Goal: Information Seeking & Learning: Check status

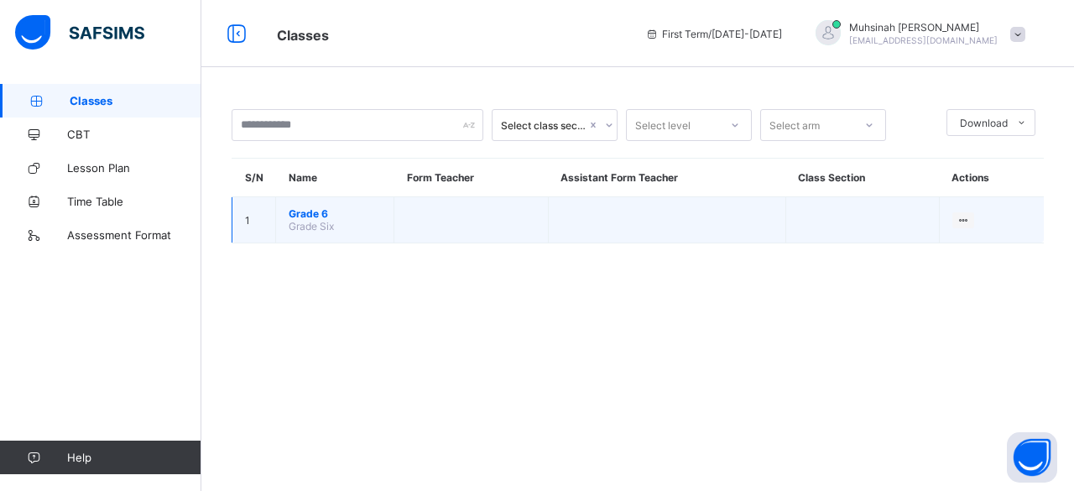
click at [306, 214] on span "Grade 6" at bounding box center [335, 213] width 92 height 13
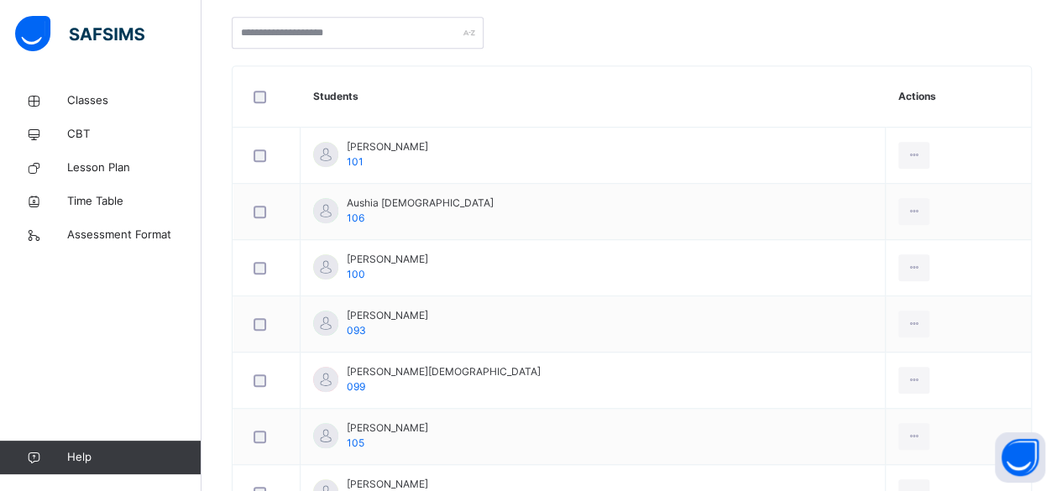
scroll to position [347, 0]
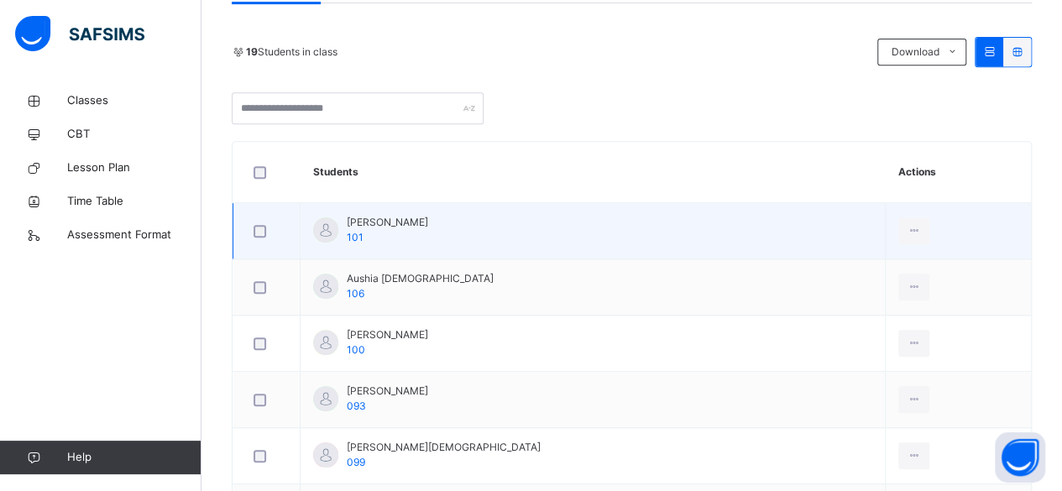
click at [359, 226] on div "Anabia Ousama 101" at bounding box center [387, 230] width 81 height 30
click at [378, 221] on span "[PERSON_NAME]" at bounding box center [387, 222] width 81 height 15
click at [353, 237] on span "101" at bounding box center [355, 237] width 17 height 13
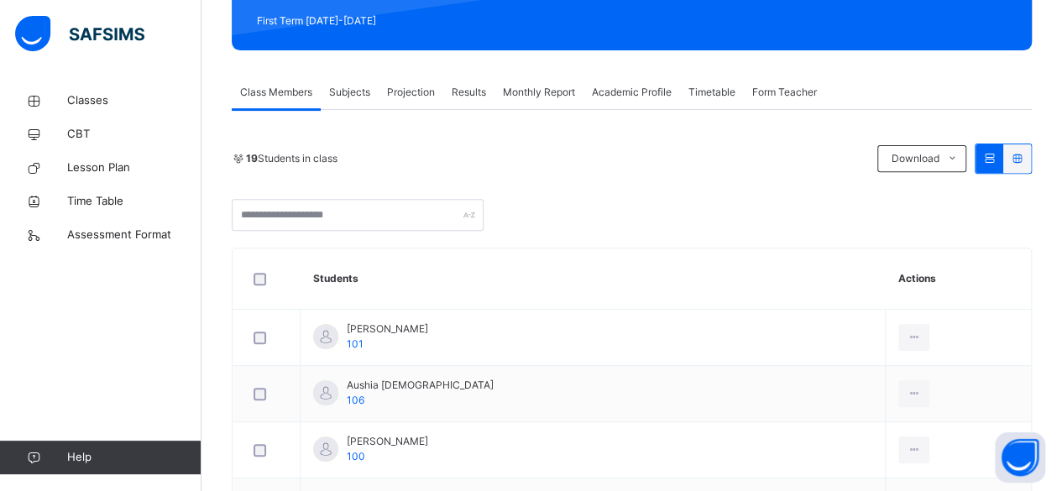
scroll to position [229, 0]
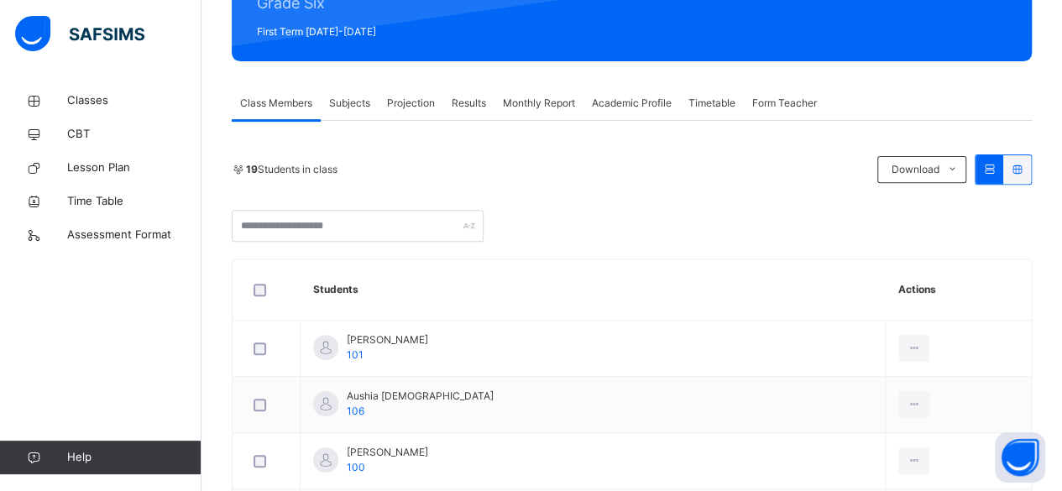
click at [369, 110] on span "Subjects" at bounding box center [349, 103] width 41 height 15
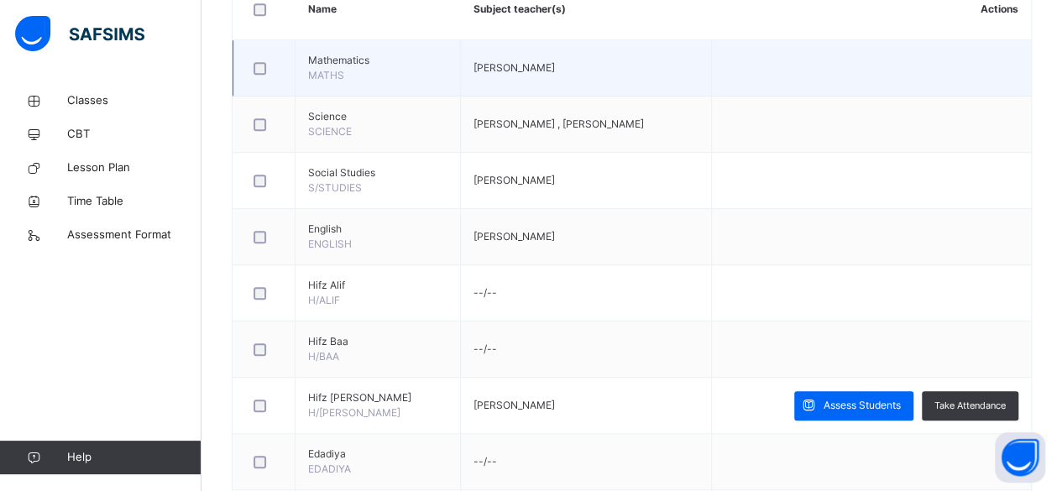
scroll to position [441, 0]
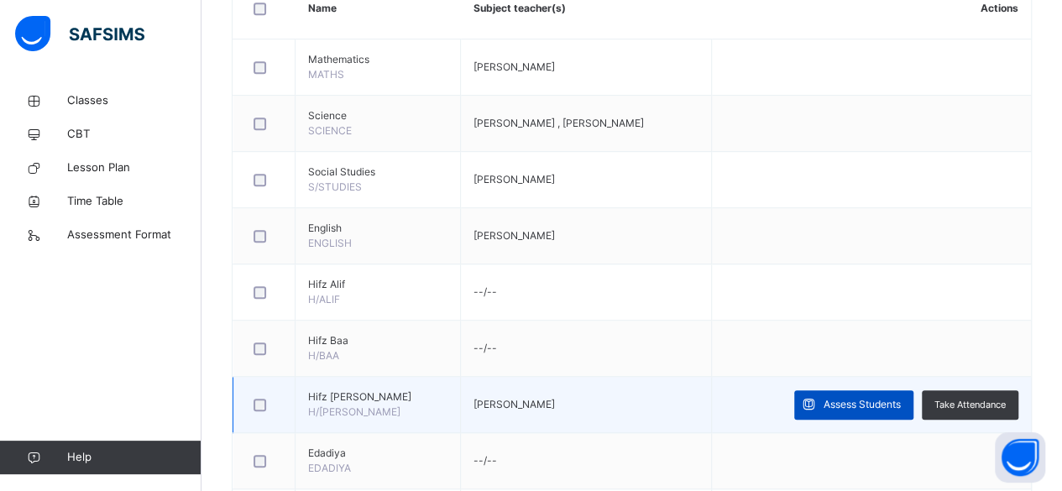
click at [861, 400] on span "Assess Students" at bounding box center [861, 404] width 77 height 15
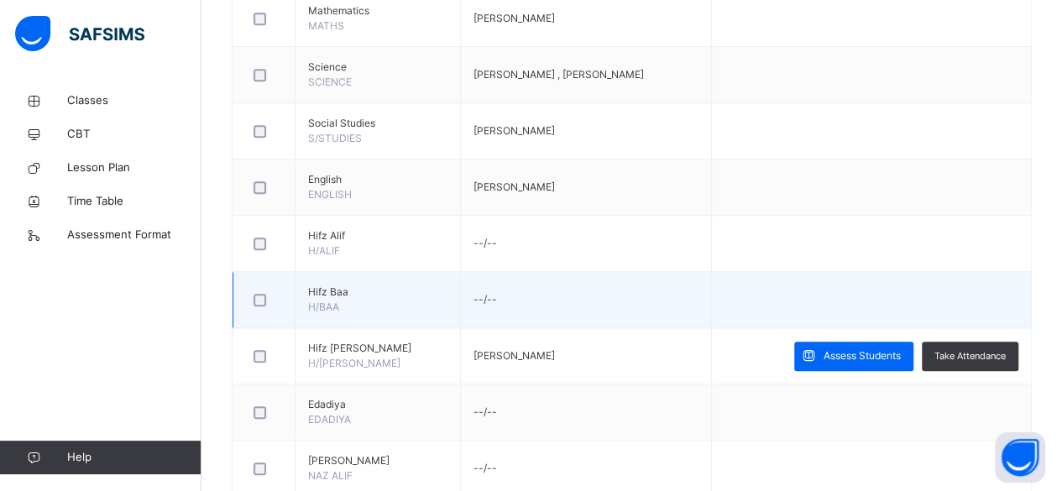
scroll to position [494, 0]
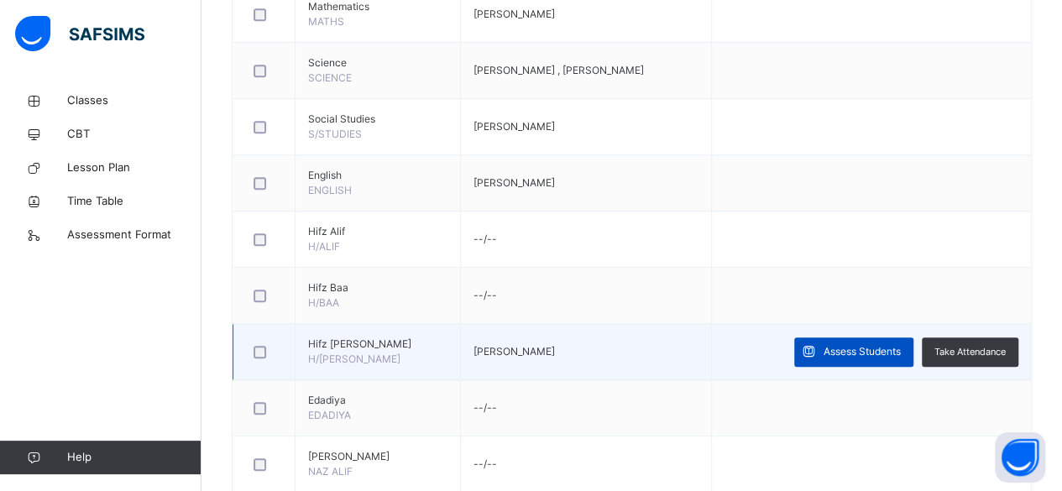
click at [841, 346] on span "Assess Students" at bounding box center [861, 351] width 77 height 15
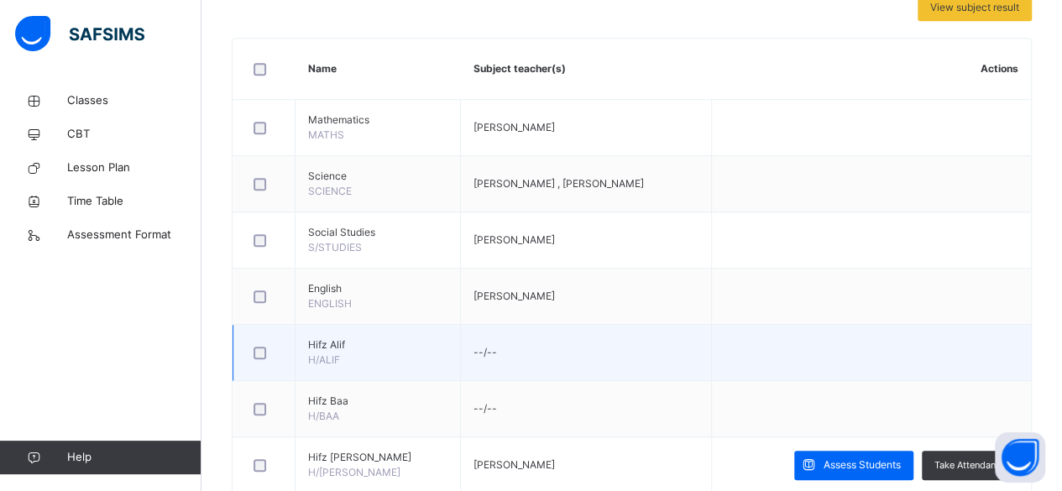
scroll to position [477, 0]
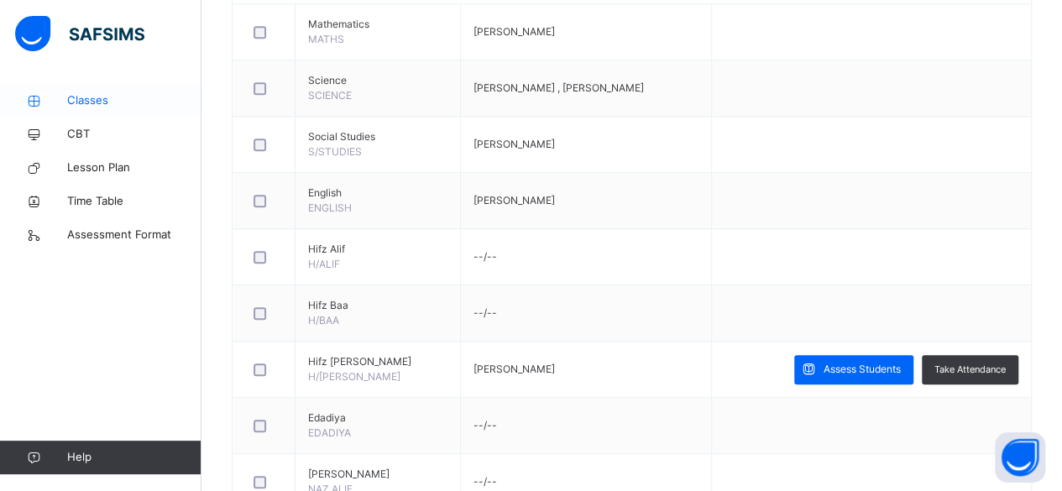
click at [105, 116] on link "Classes" at bounding box center [100, 101] width 201 height 34
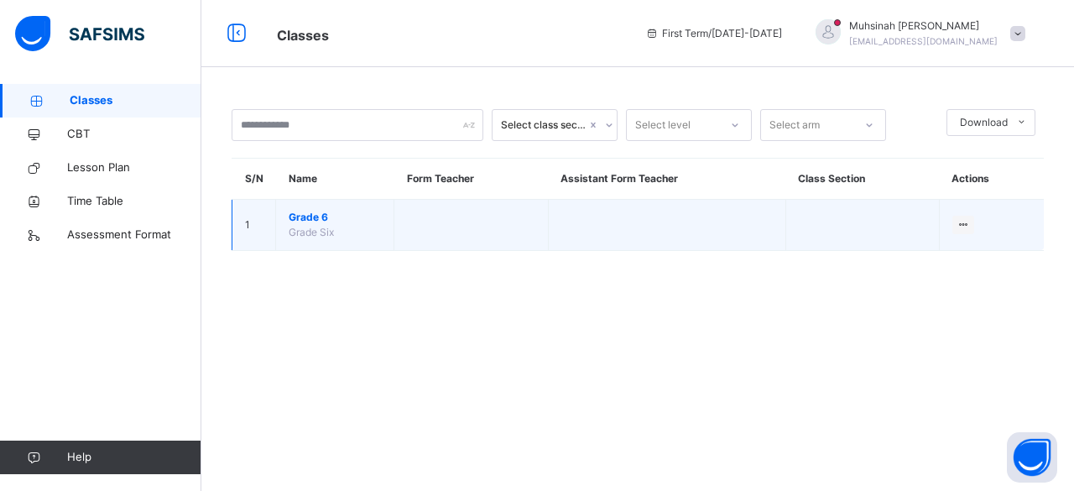
click at [322, 217] on span "Grade 6" at bounding box center [335, 217] width 92 height 15
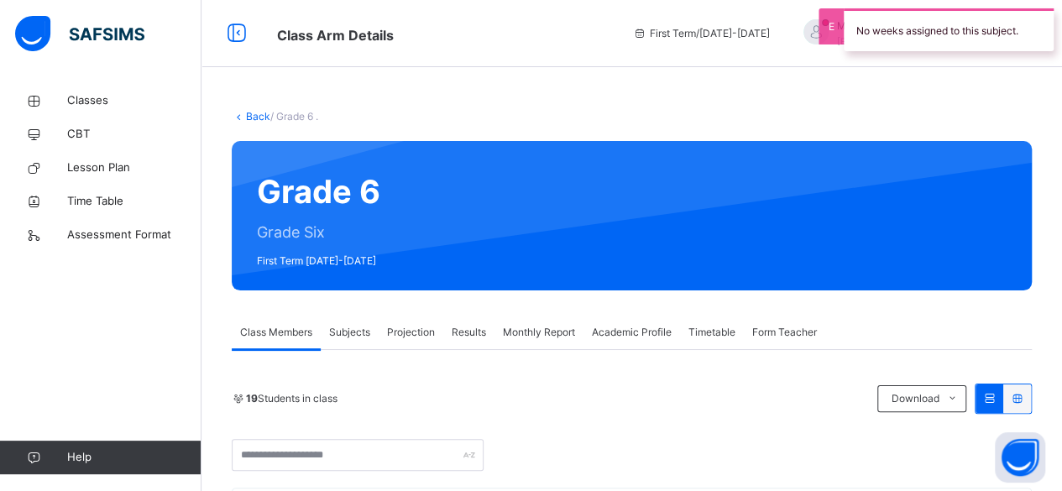
click at [351, 333] on span "Subjects" at bounding box center [349, 332] width 41 height 15
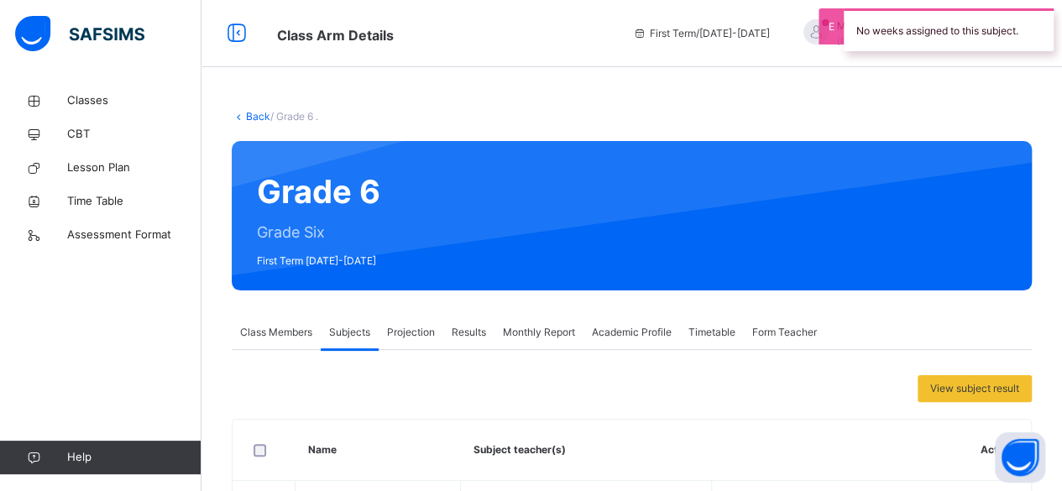
scroll to position [138, 0]
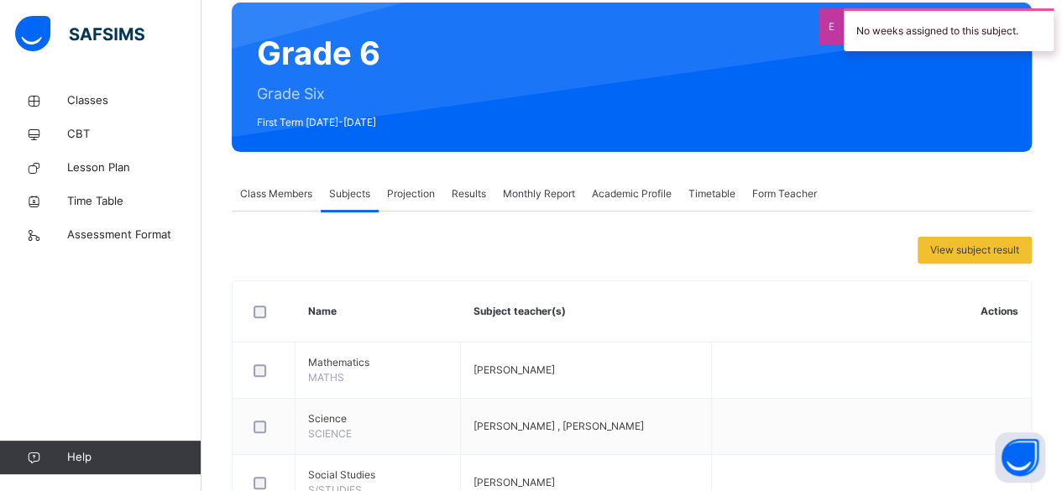
click at [417, 195] on span "Projection" at bounding box center [411, 193] width 48 height 15
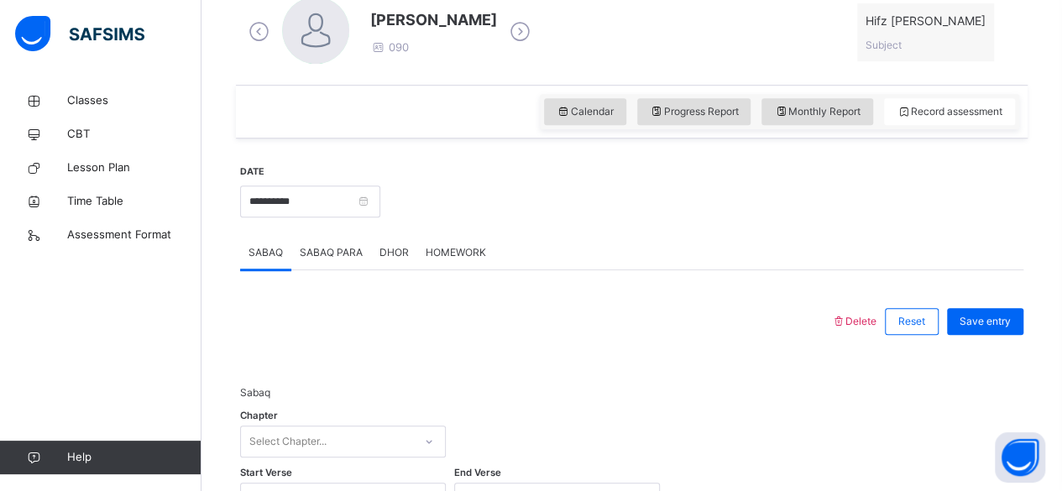
scroll to position [487, 0]
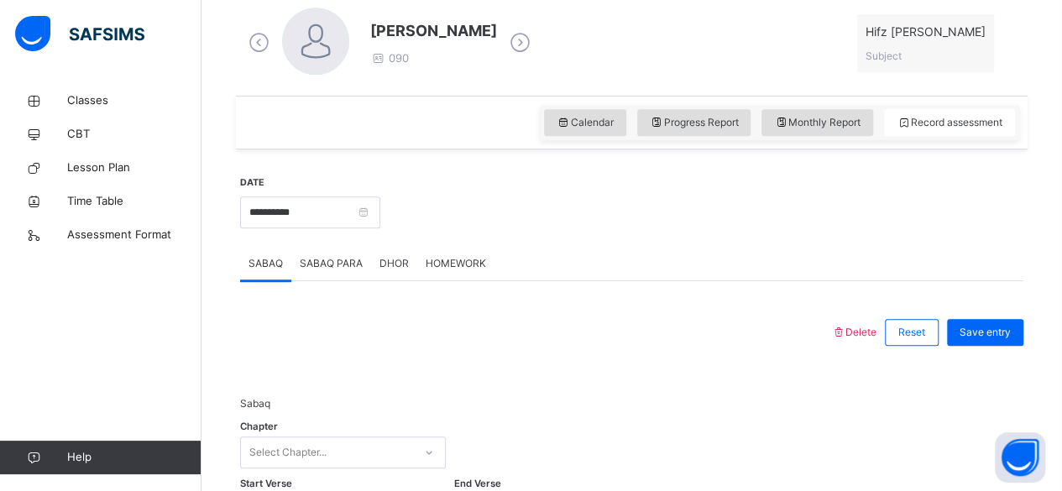
click at [255, 46] on icon at bounding box center [258, 42] width 29 height 25
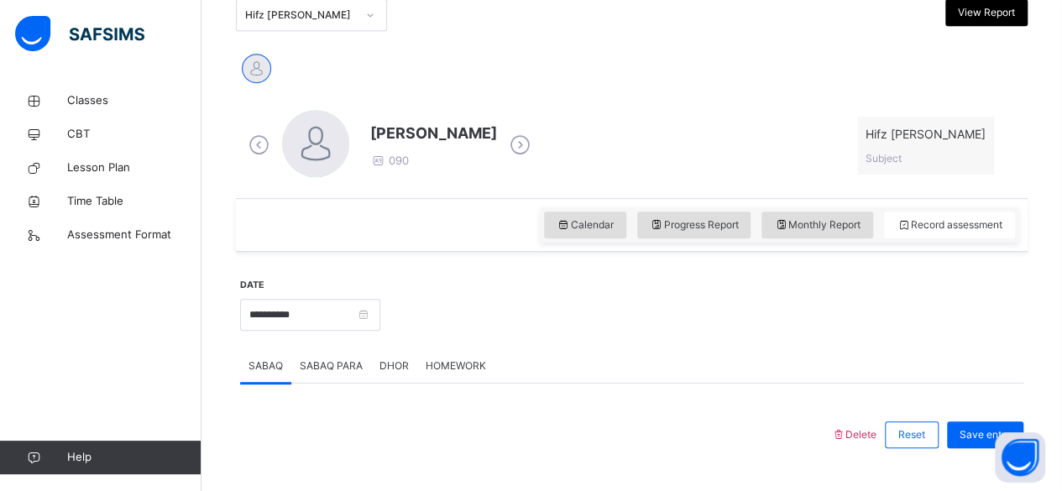
scroll to position [384, 0]
click at [250, 150] on icon at bounding box center [258, 145] width 29 height 25
click at [255, 145] on icon at bounding box center [258, 145] width 29 height 25
click at [260, 149] on icon at bounding box center [258, 145] width 29 height 25
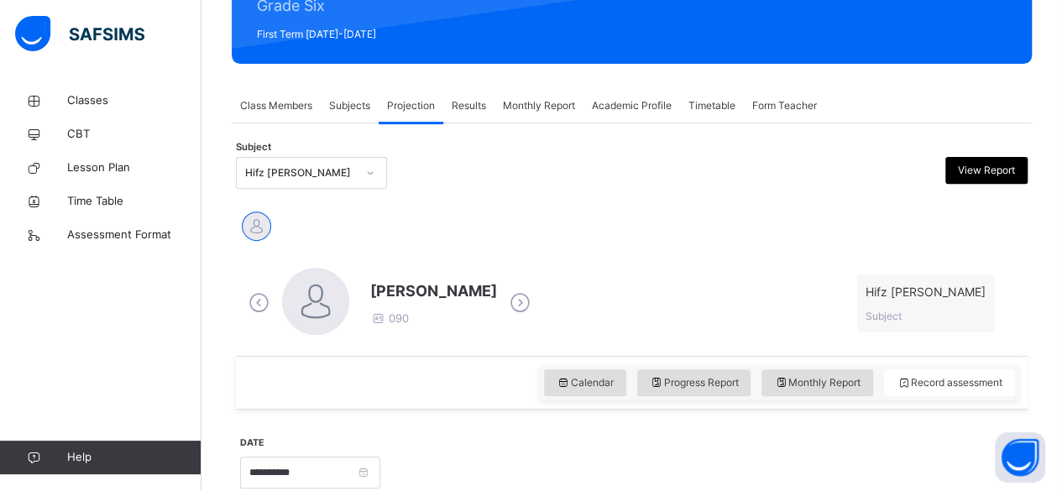
scroll to position [226, 0]
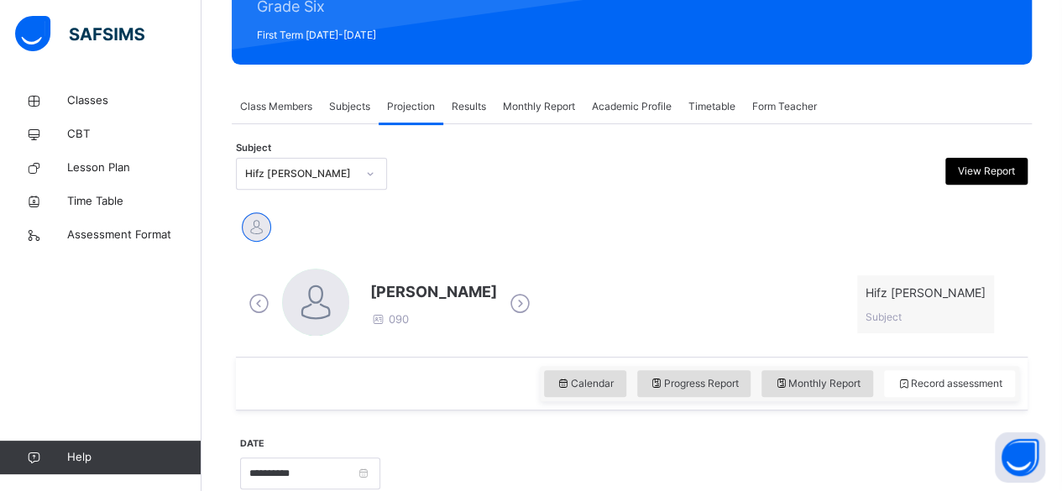
click at [301, 108] on span "Class Members" at bounding box center [276, 106] width 72 height 15
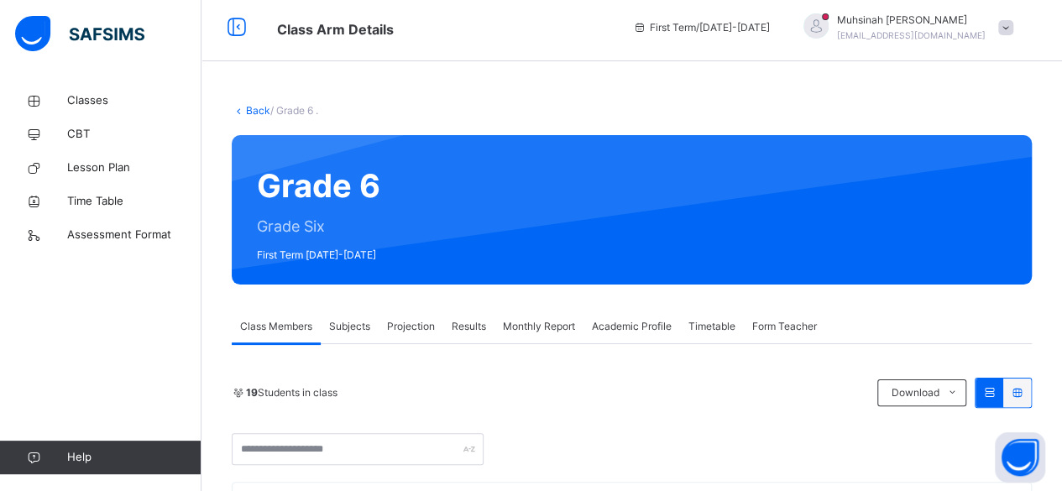
scroll to position [0, 0]
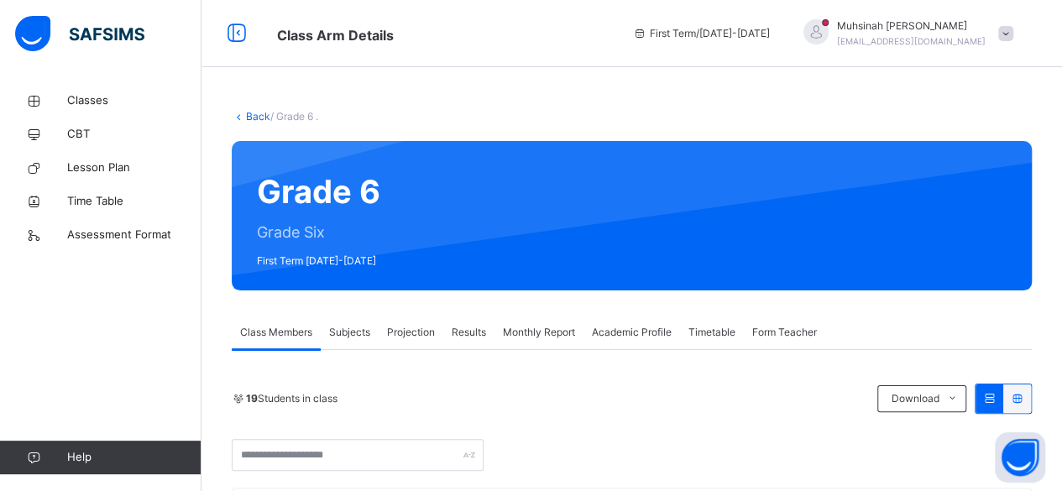
click at [437, 329] on div "Projection" at bounding box center [411, 333] width 65 height 34
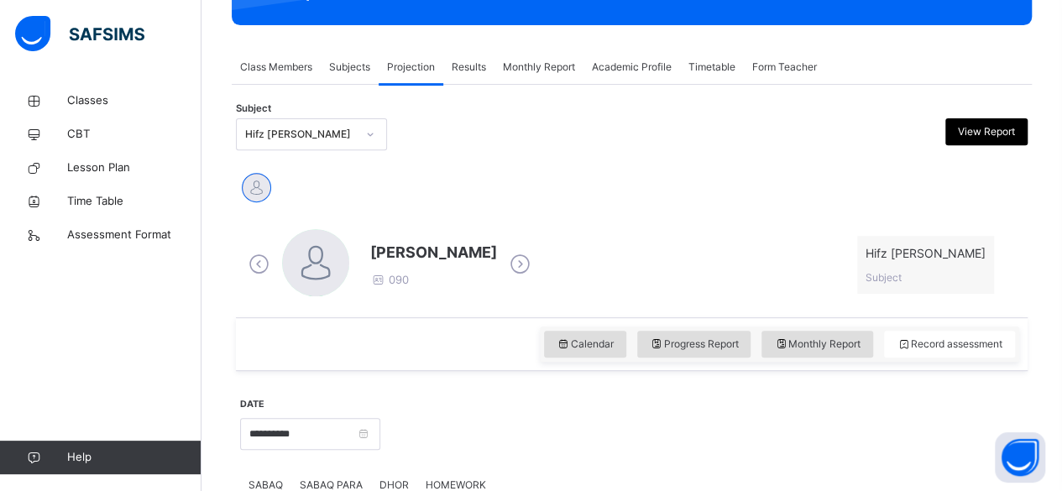
scroll to position [263, 0]
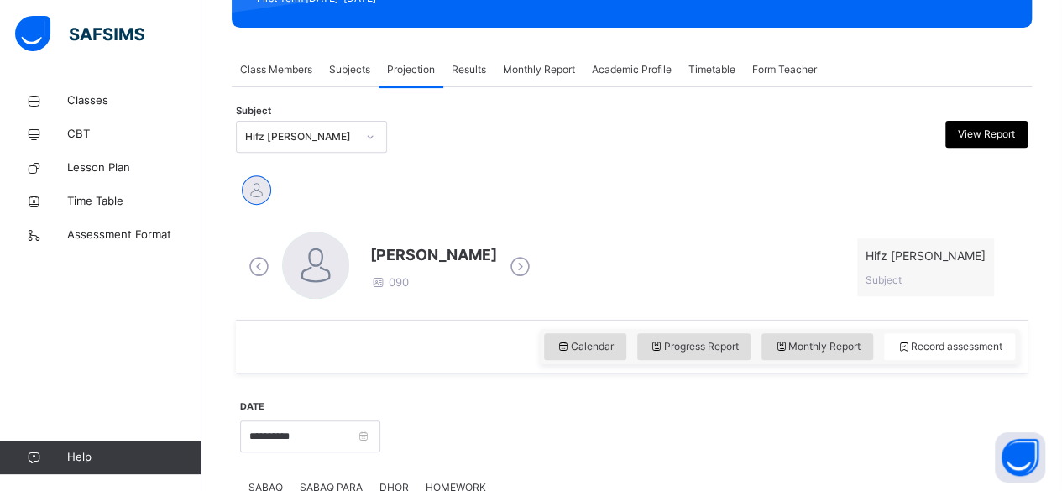
click at [514, 269] on icon at bounding box center [519, 266] width 29 height 25
click at [254, 269] on icon at bounding box center [258, 266] width 29 height 25
click at [509, 265] on icon at bounding box center [519, 266] width 29 height 25
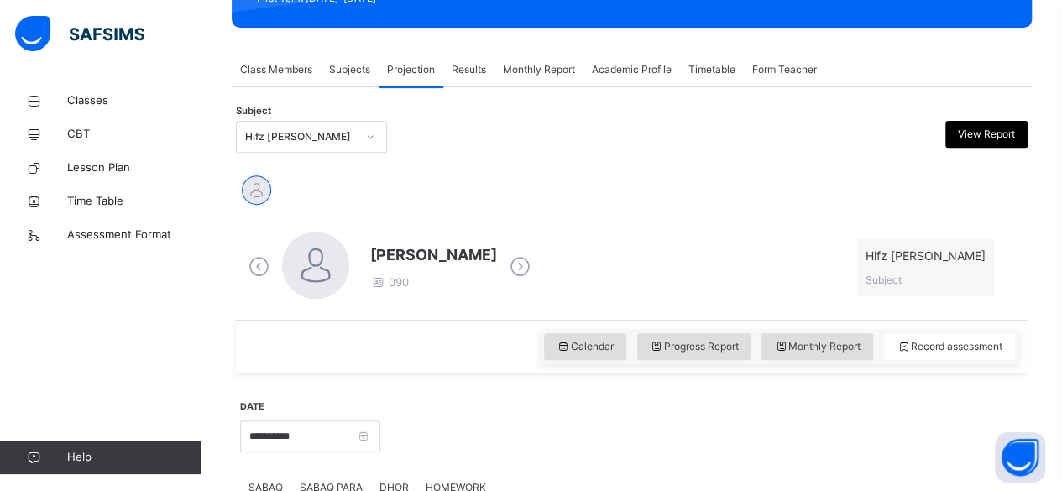
click at [509, 265] on icon at bounding box center [519, 266] width 29 height 25
click at [264, 261] on icon at bounding box center [258, 266] width 29 height 25
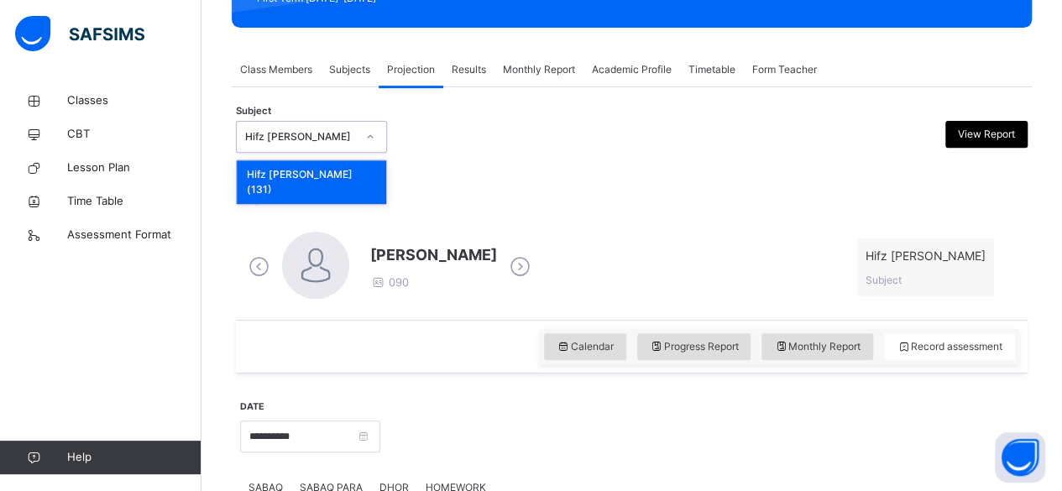
click at [351, 140] on div "Hifz [PERSON_NAME]" at bounding box center [296, 137] width 118 height 26
click at [522, 157] on div "Subject option Hifz Jeem (131) focused, 1 of 1. 1 result available. Use Up and …" at bounding box center [631, 136] width 791 height 49
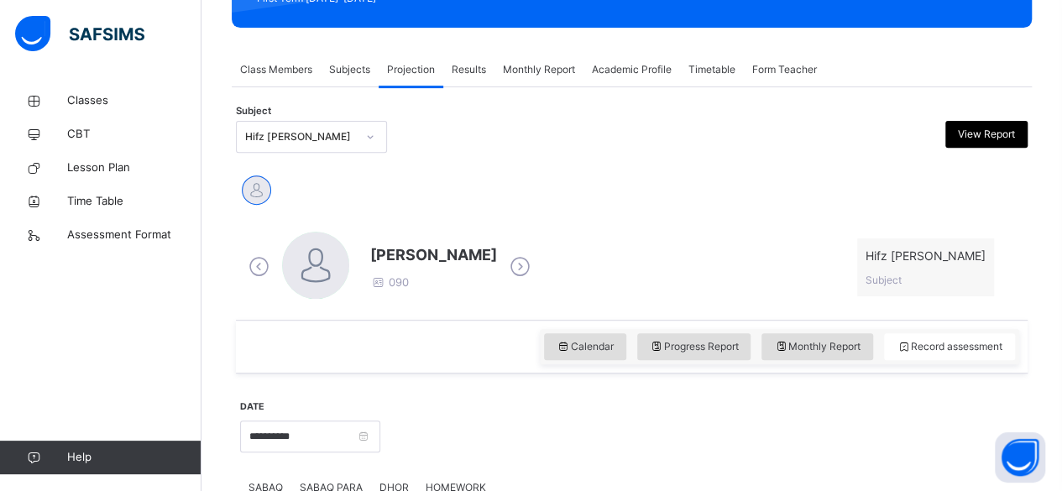
click at [505, 262] on icon at bounding box center [519, 266] width 29 height 25
click at [247, 270] on icon at bounding box center [258, 266] width 29 height 25
click at [247, 271] on icon at bounding box center [258, 266] width 29 height 25
click at [519, 267] on icon at bounding box center [519, 266] width 29 height 25
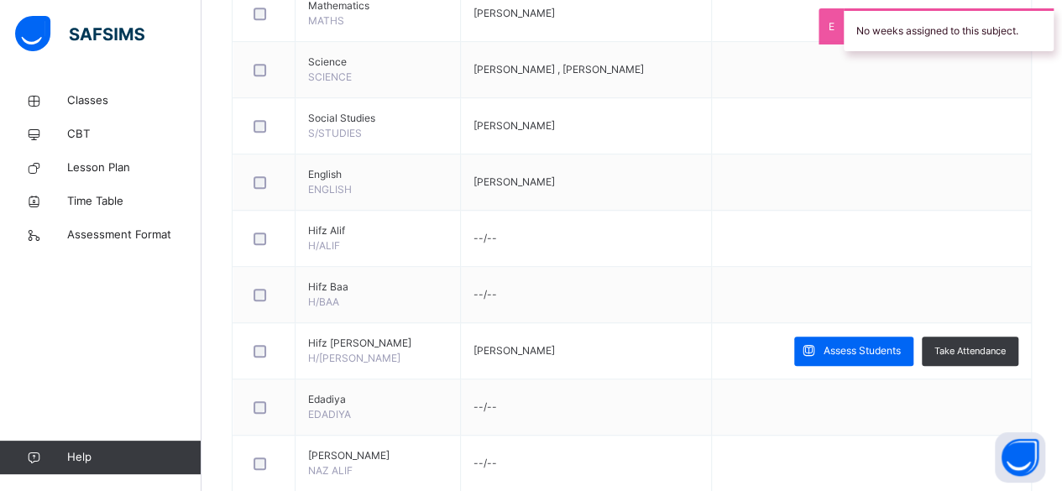
scroll to position [499, 0]
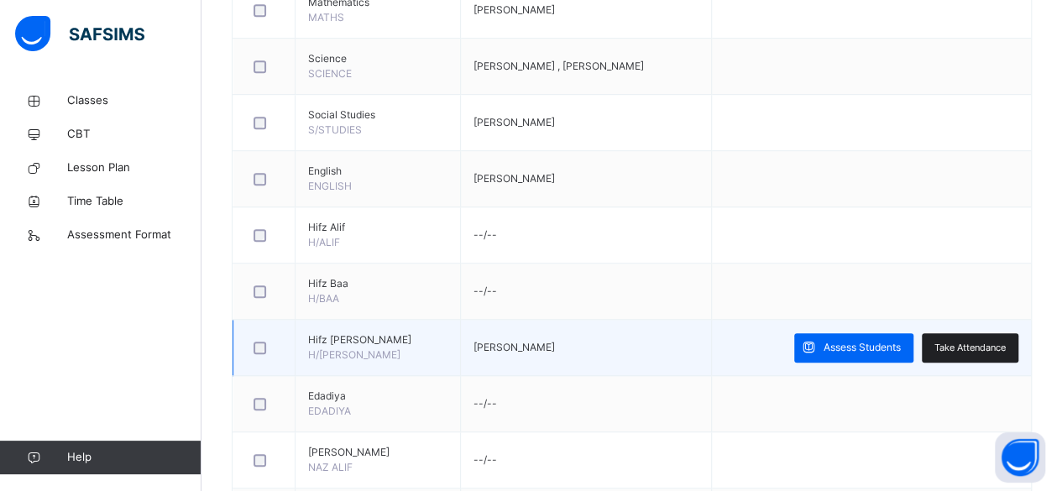
click at [973, 333] on div "Take Attendance" at bounding box center [970, 347] width 97 height 29
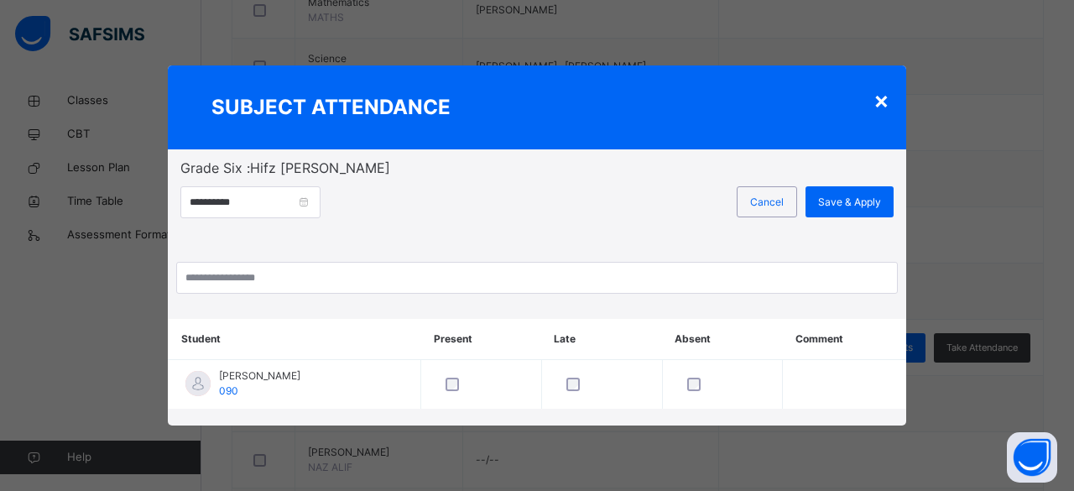
click at [597, 306] on div "**********" at bounding box center [537, 278] width 739 height 259
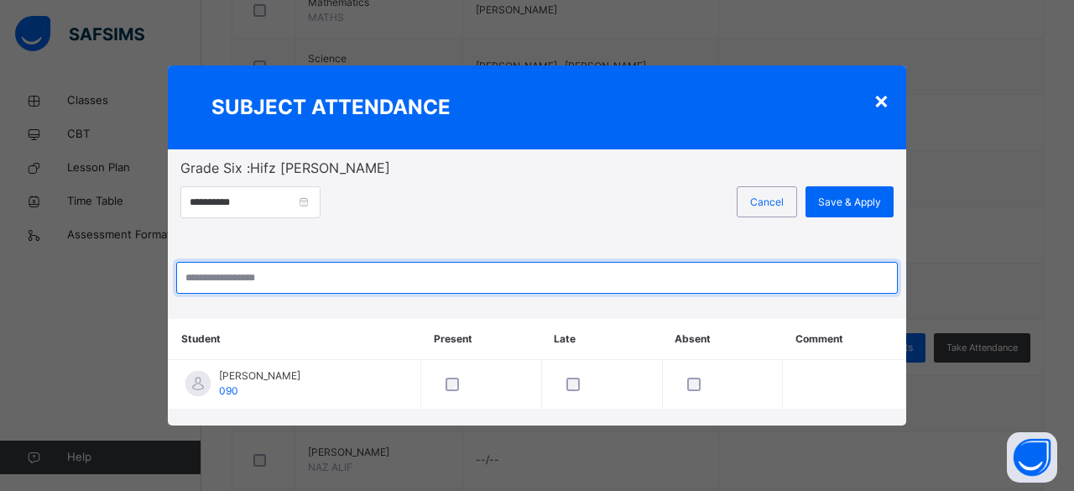
click at [582, 287] on input "search" at bounding box center [537, 278] width 722 height 32
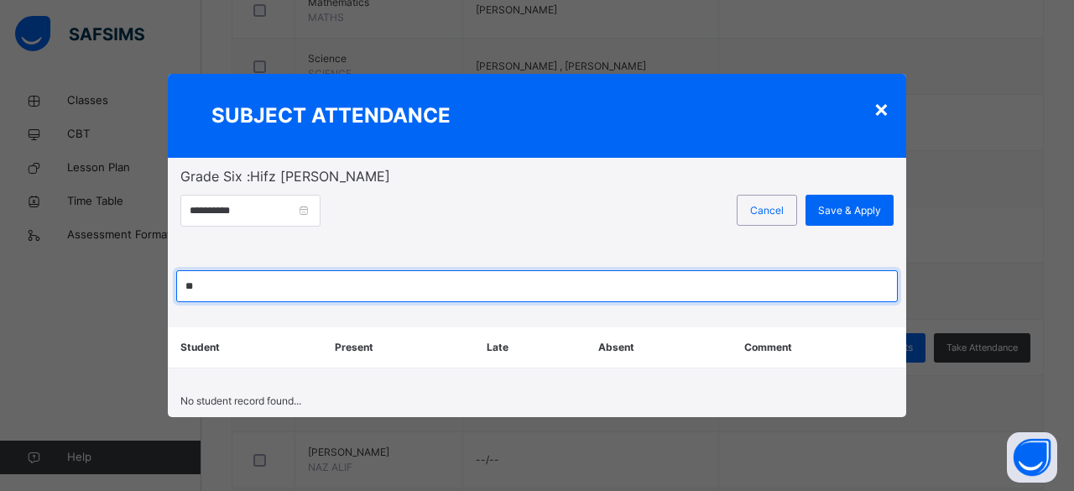
type input "*"
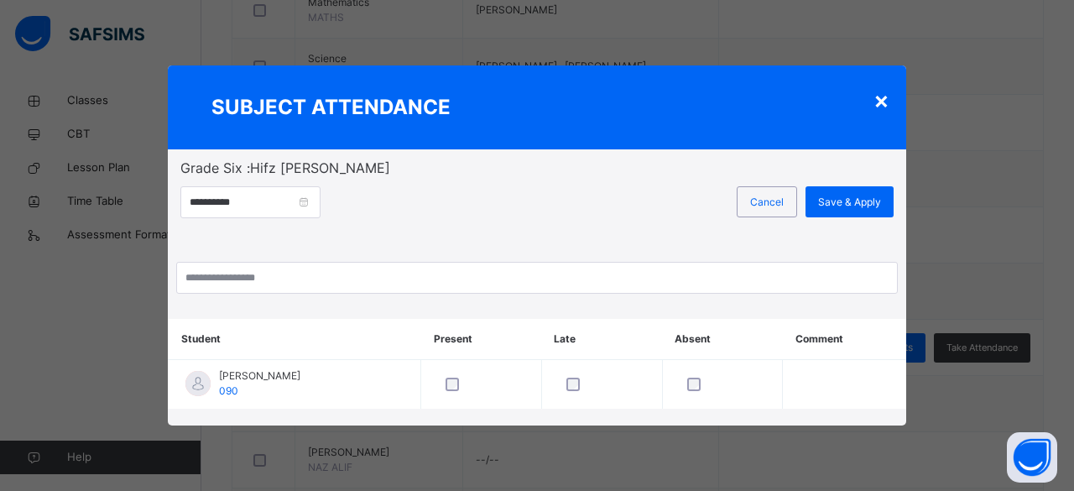
click at [889, 97] on div "×" at bounding box center [882, 99] width 16 height 35
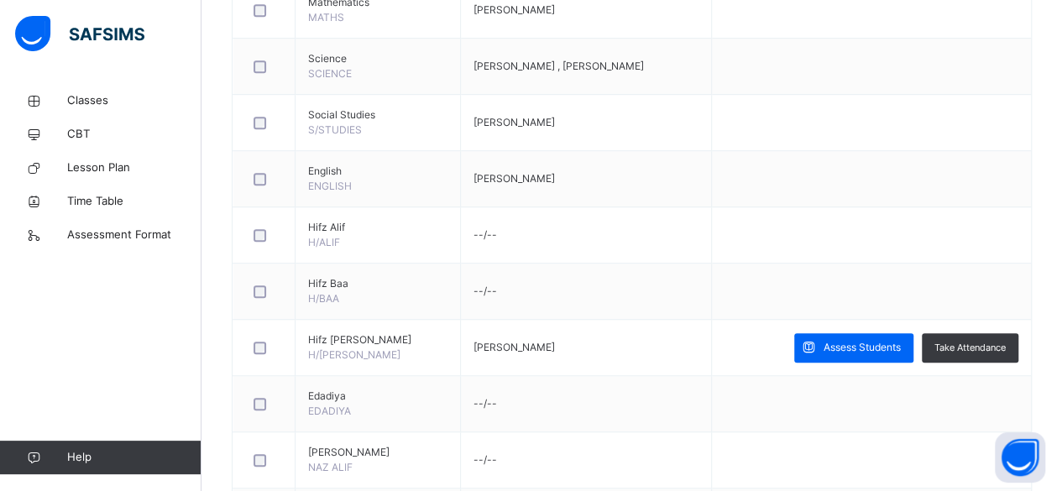
click at [889, 97] on td at bounding box center [871, 123] width 319 height 56
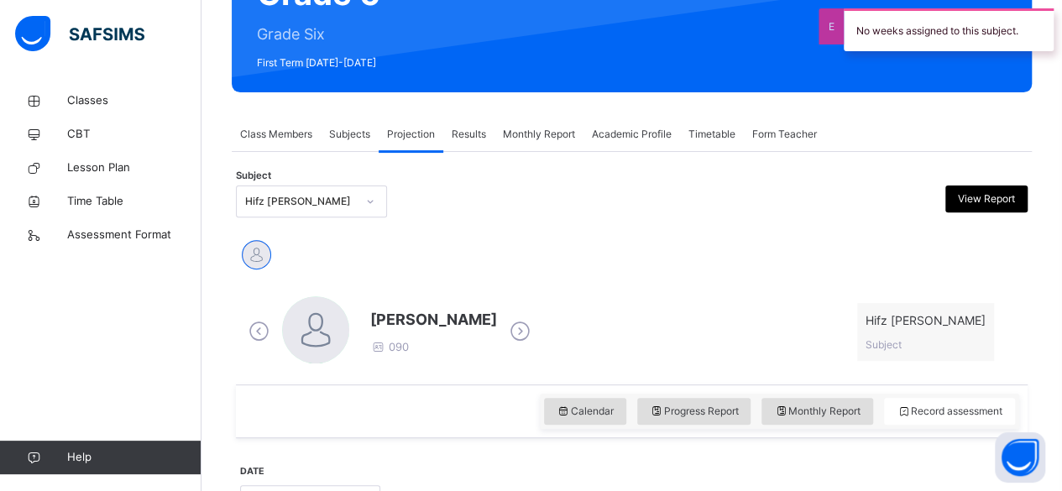
scroll to position [198, 0]
click at [524, 326] on icon at bounding box center [519, 331] width 29 height 25
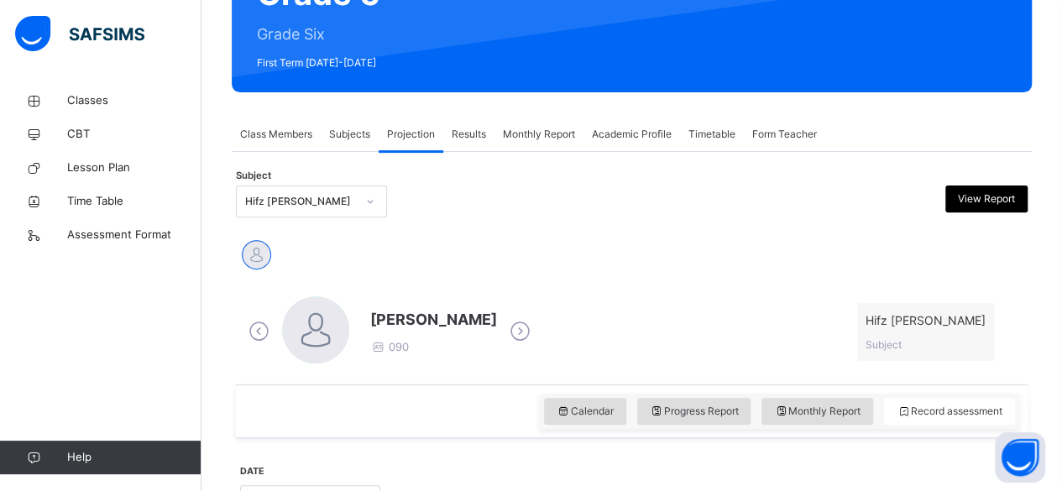
click at [524, 326] on icon at bounding box center [519, 331] width 29 height 25
click at [252, 332] on icon at bounding box center [258, 331] width 29 height 25
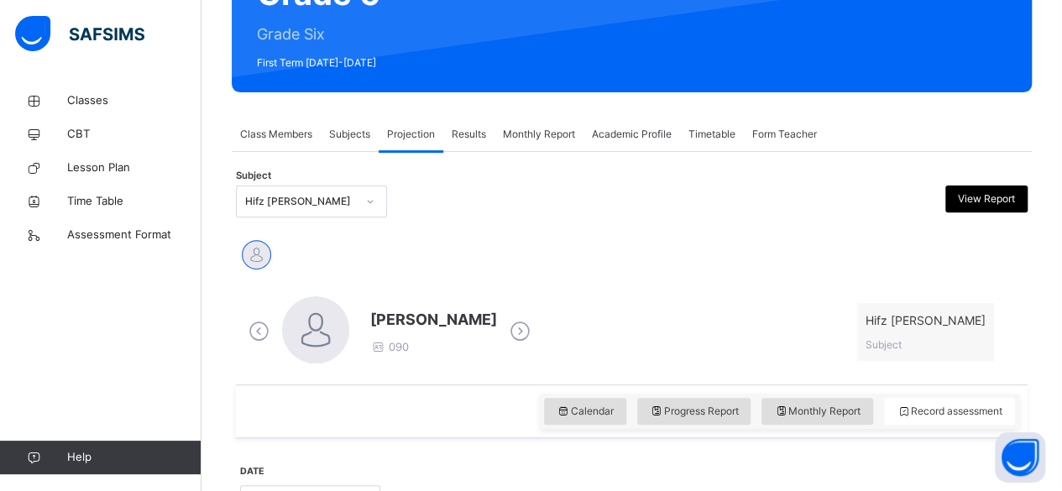
click at [252, 332] on icon at bounding box center [258, 331] width 29 height 25
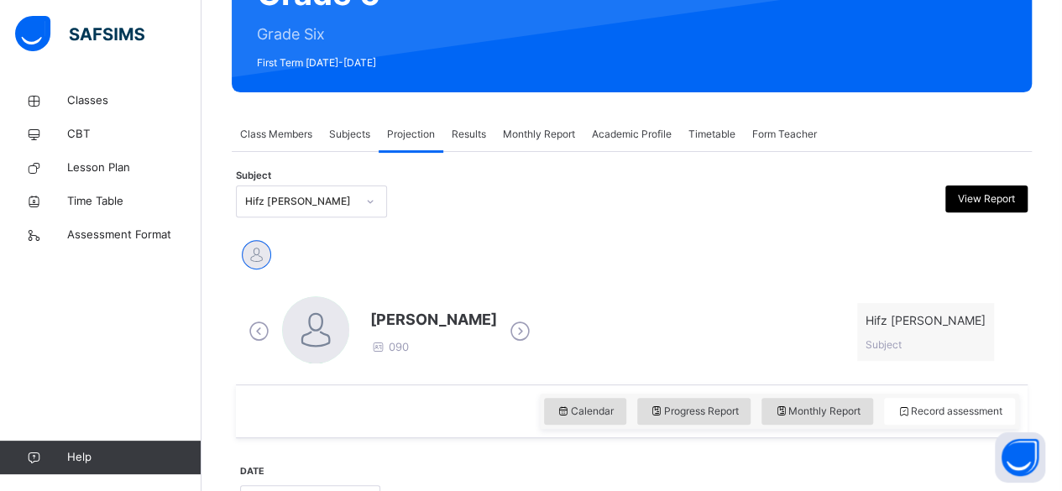
click at [252, 332] on icon at bounding box center [258, 331] width 29 height 25
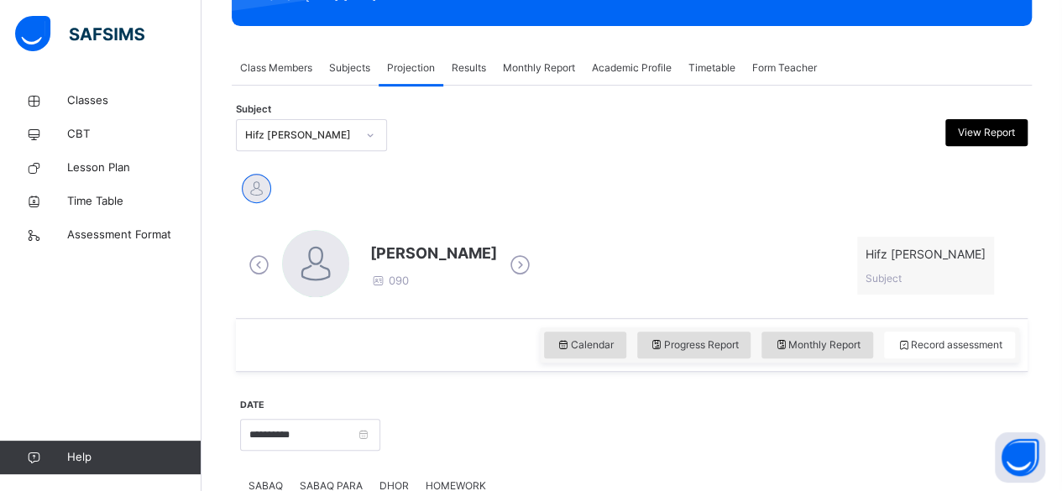
scroll to position [263, 0]
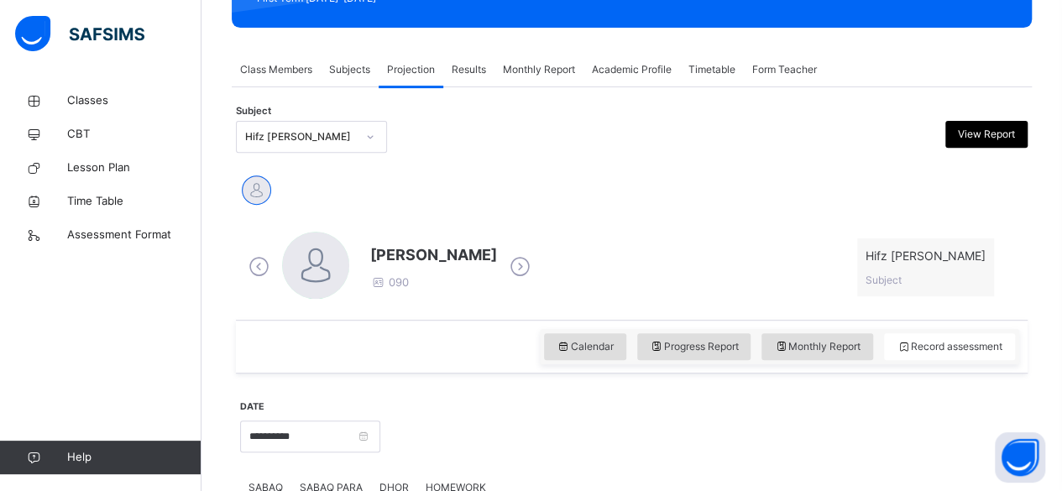
click at [340, 70] on span "Subjects" at bounding box center [349, 69] width 41 height 15
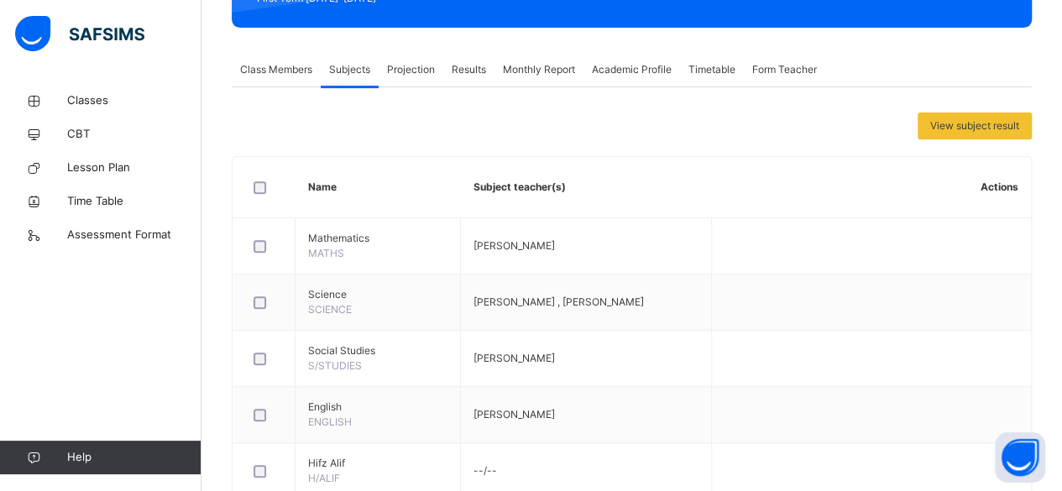
click at [300, 68] on span "Class Members" at bounding box center [276, 69] width 72 height 15
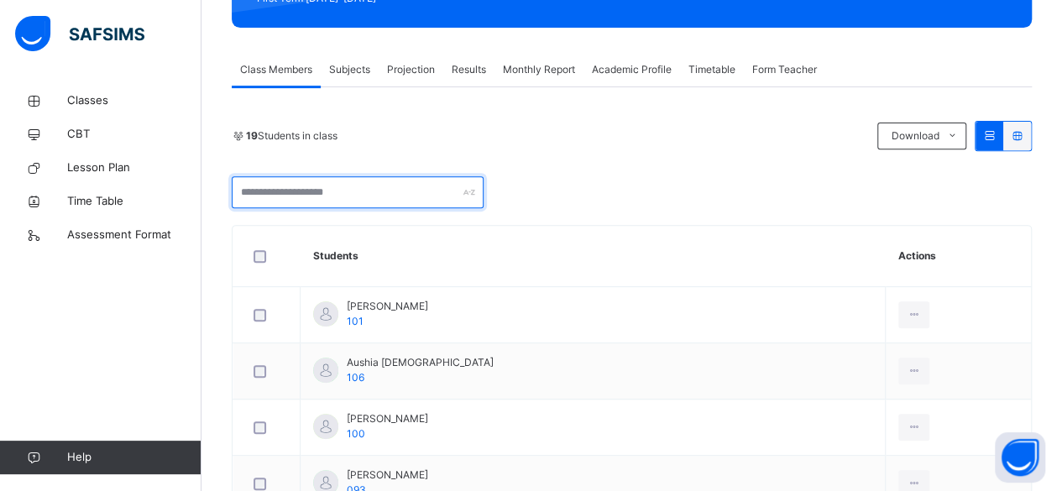
click at [397, 188] on input "text" at bounding box center [358, 192] width 252 height 32
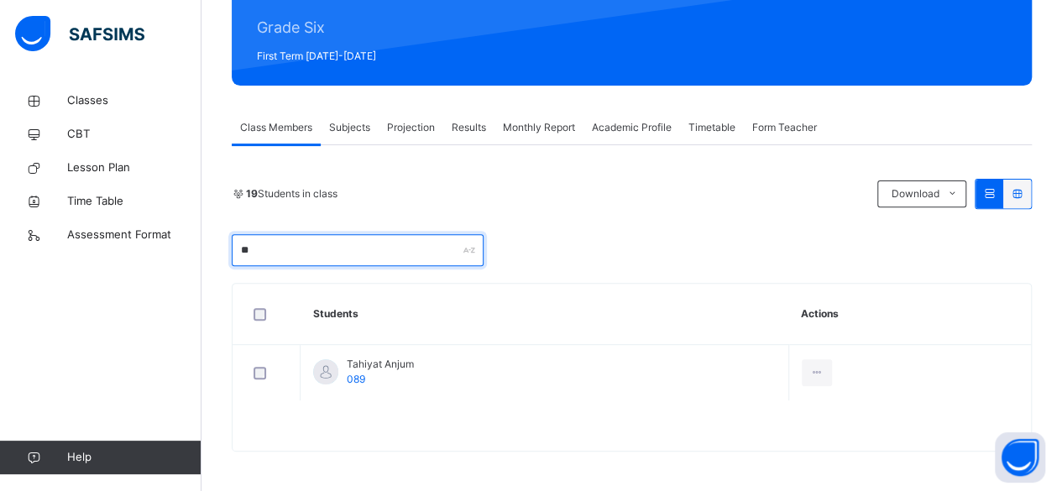
type input "*"
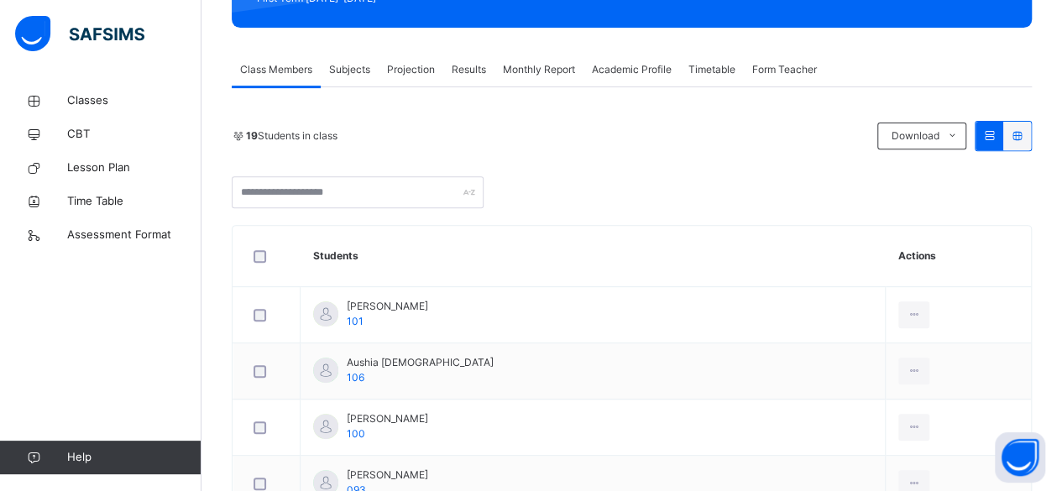
click at [448, 71] on div "Results" at bounding box center [468, 70] width 51 height 34
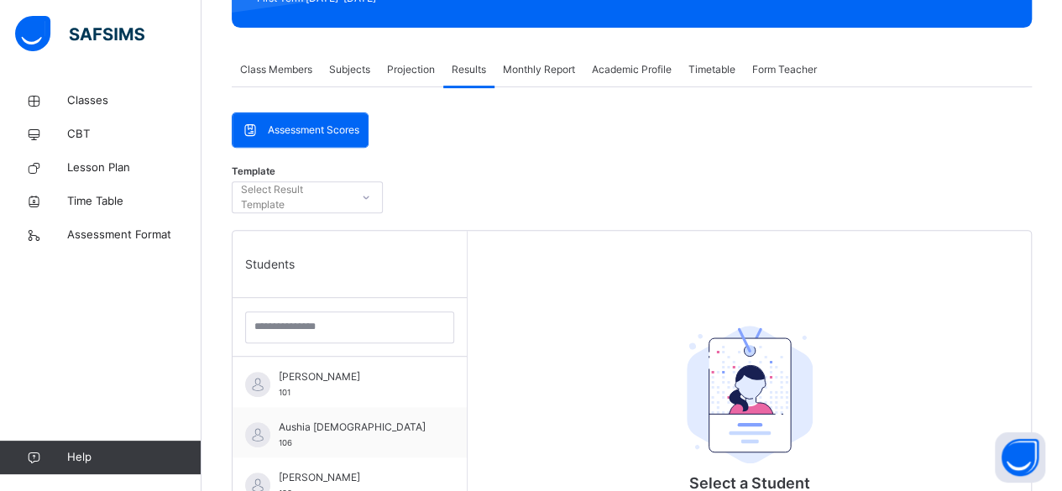
click at [525, 65] on span "Monthly Report" at bounding box center [539, 69] width 72 height 15
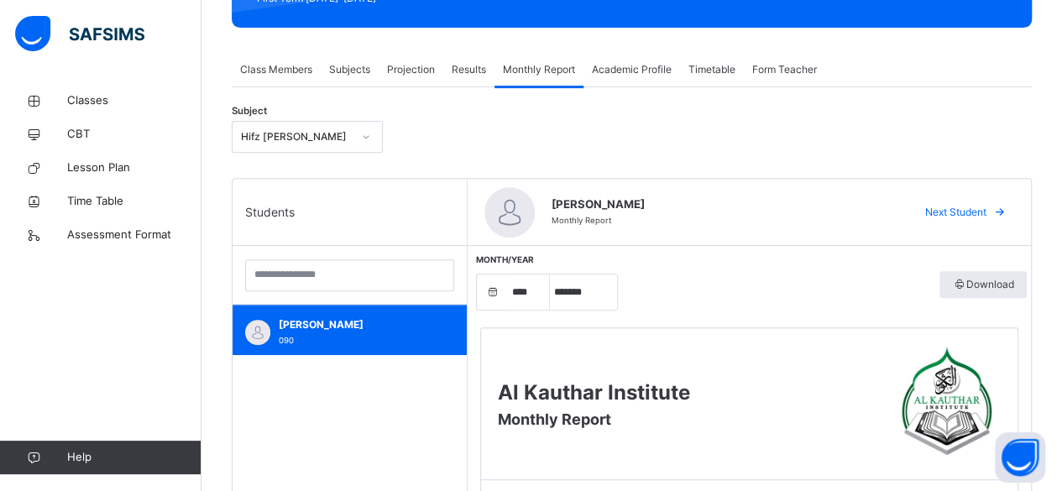
click at [437, 73] on div "Projection" at bounding box center [411, 70] width 65 height 34
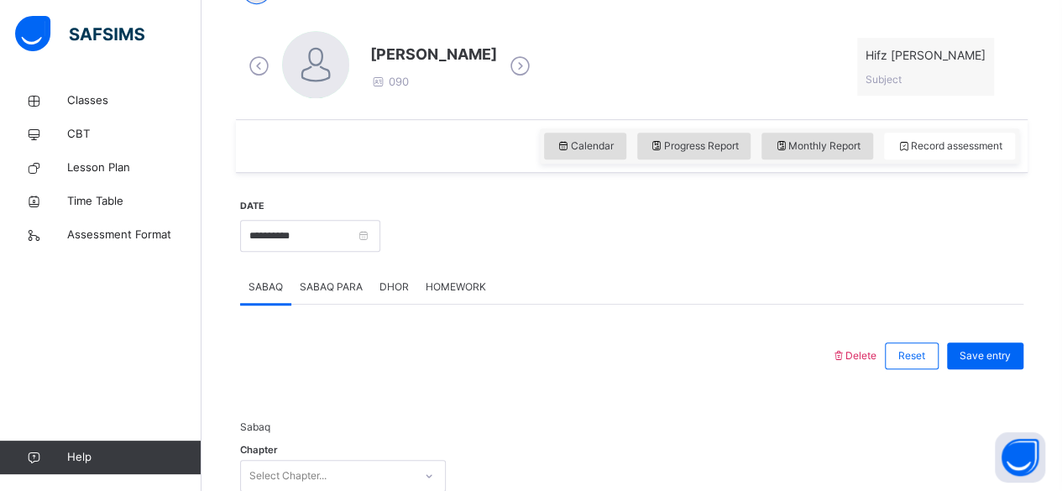
scroll to position [467, 0]
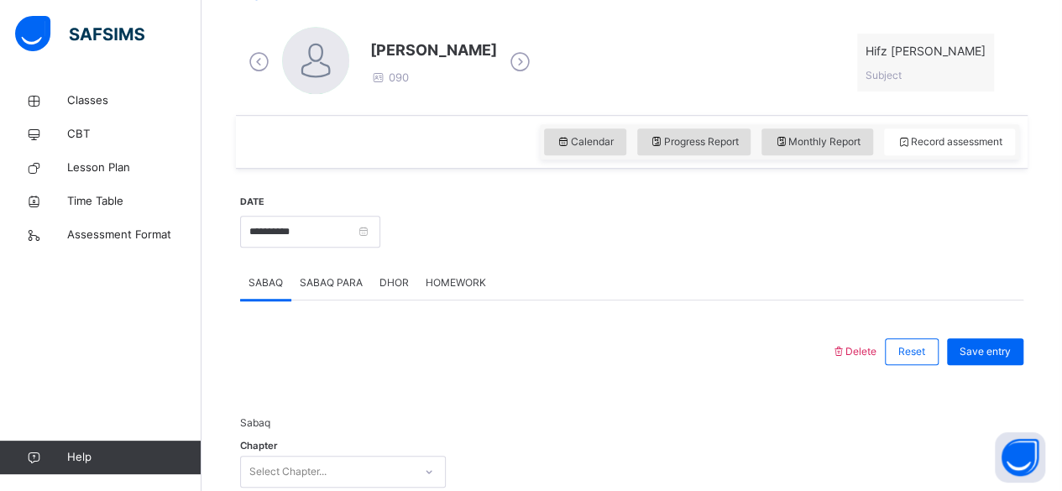
click at [509, 58] on icon at bounding box center [519, 62] width 29 height 25
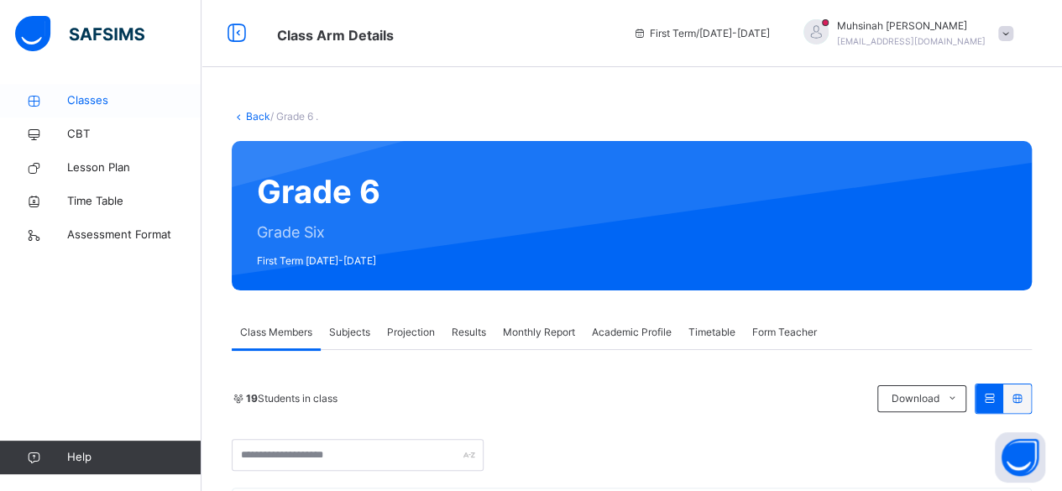
click at [102, 102] on span "Classes" at bounding box center [134, 100] width 134 height 17
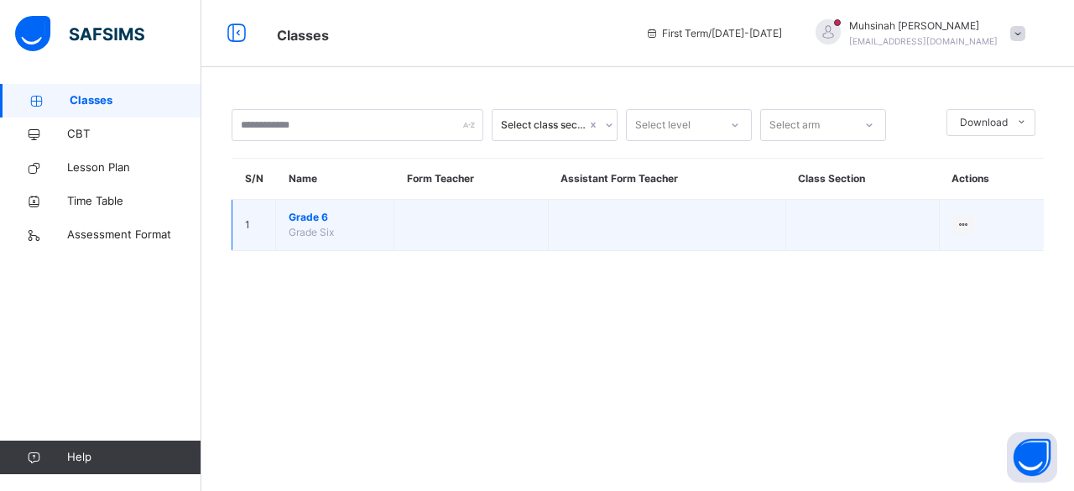
click at [311, 216] on span "Grade 6" at bounding box center [335, 217] width 92 height 15
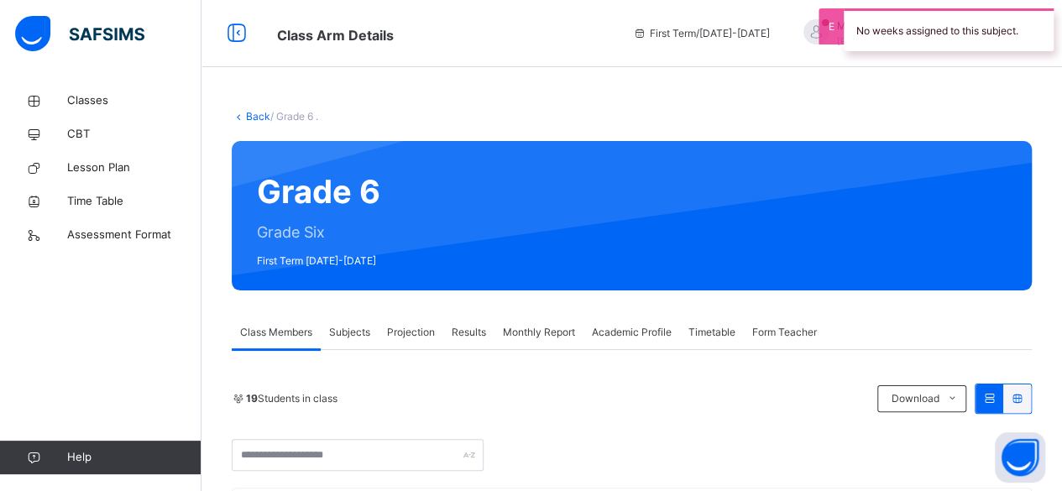
scroll to position [160, 0]
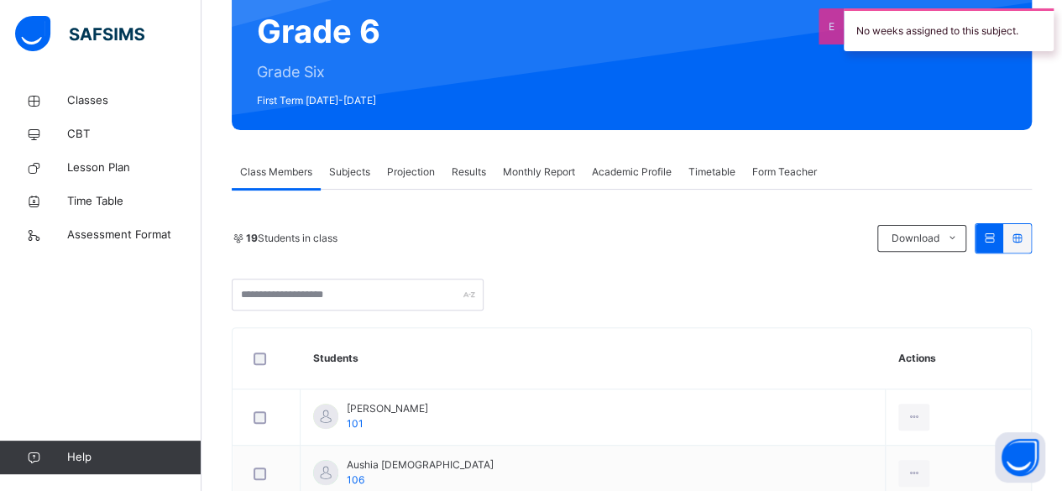
click at [416, 170] on span "Projection" at bounding box center [411, 172] width 48 height 15
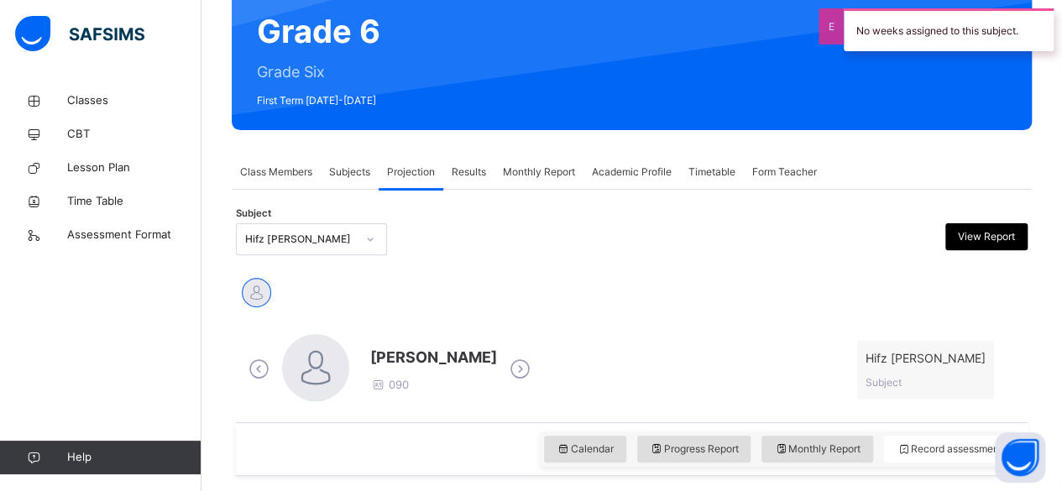
click at [510, 363] on icon at bounding box center [519, 369] width 29 height 25
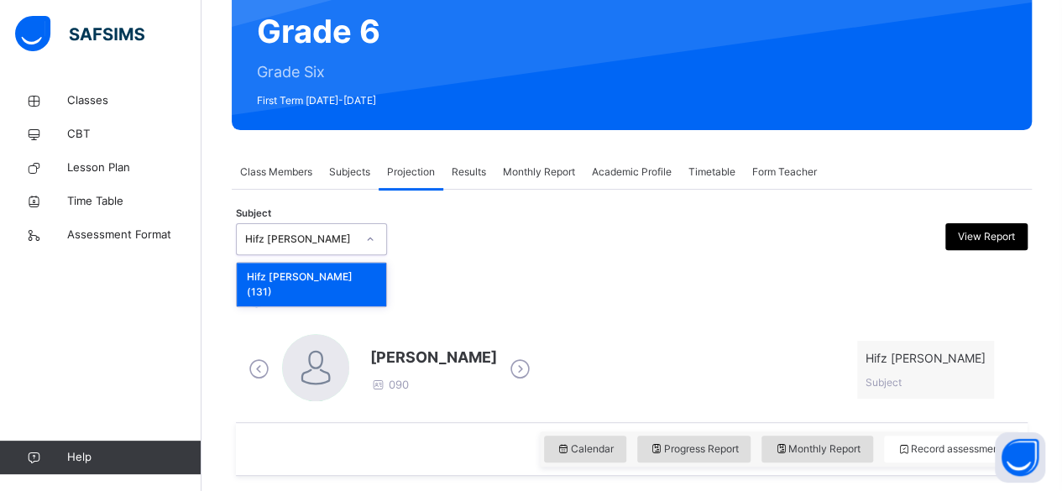
click at [349, 233] on div "Hifz [PERSON_NAME]" at bounding box center [300, 239] width 111 height 15
click at [346, 170] on span "Subjects" at bounding box center [349, 172] width 41 height 15
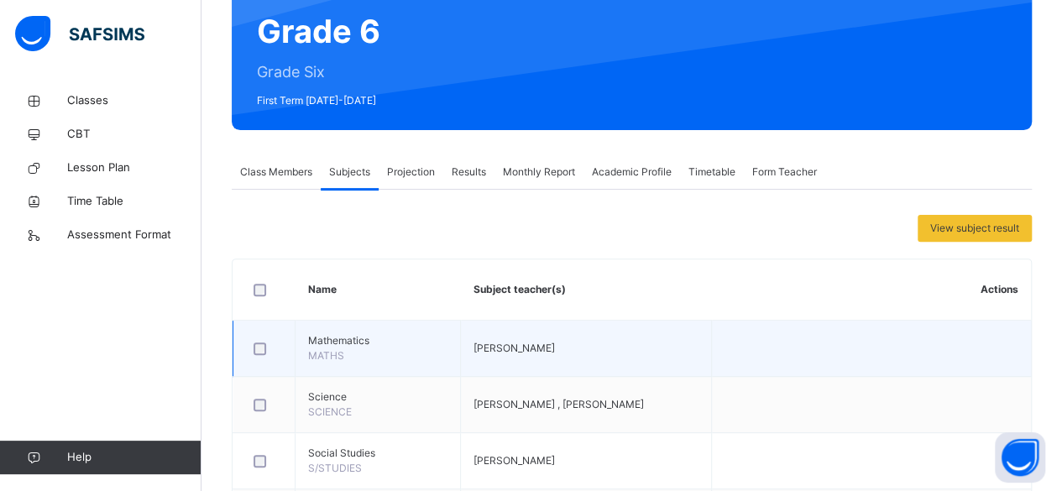
click at [330, 340] on span "Mathematics" at bounding box center [377, 340] width 139 height 15
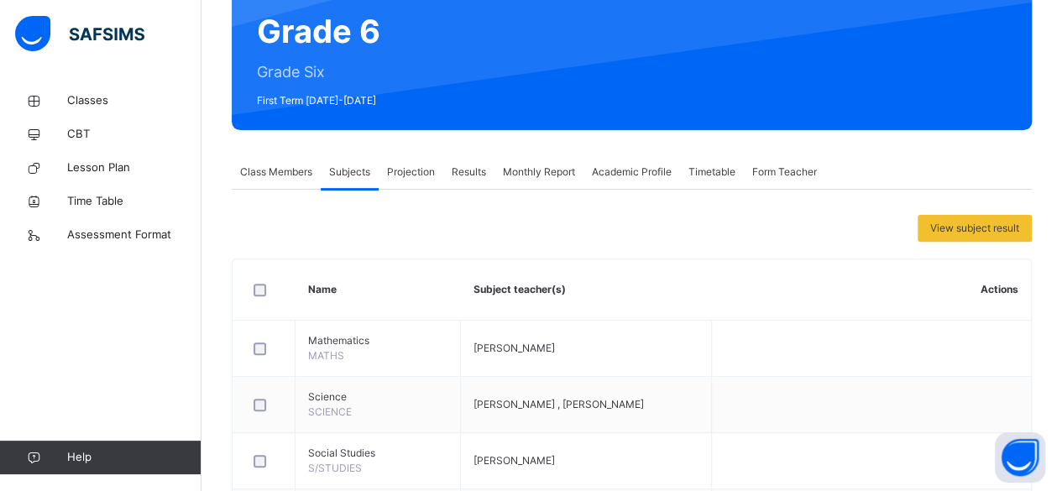
click at [411, 182] on div "Projection" at bounding box center [411, 172] width 65 height 34
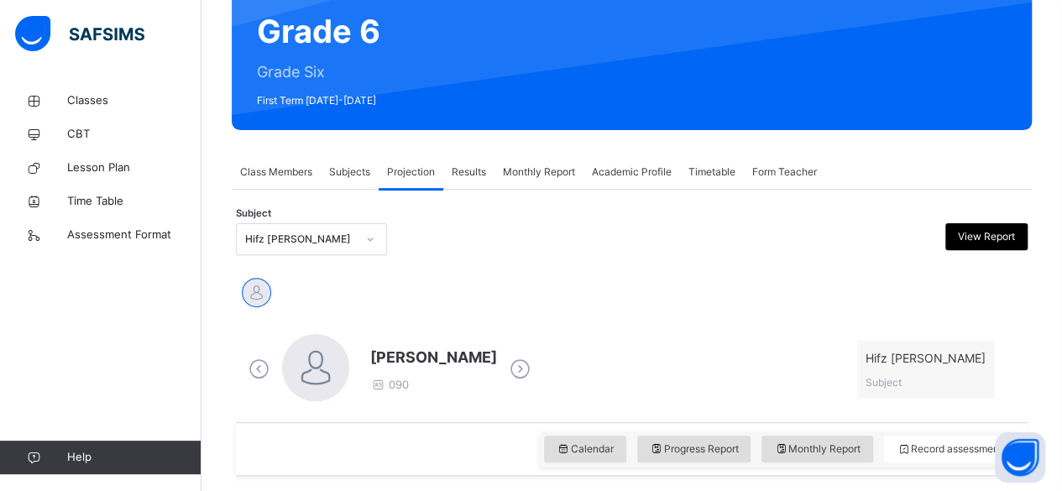
click at [519, 370] on icon at bounding box center [519, 369] width 29 height 25
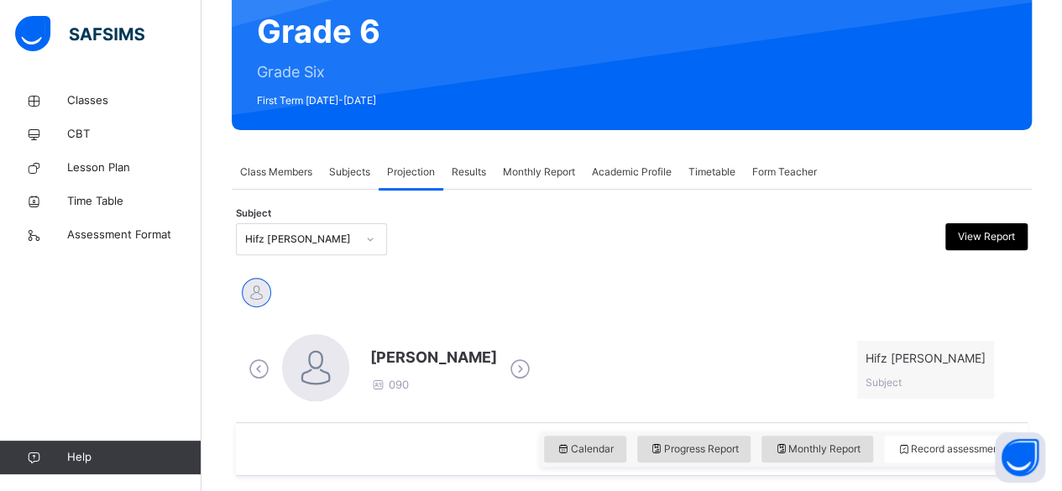
click at [519, 370] on icon at bounding box center [519, 369] width 29 height 25
click at [250, 377] on icon at bounding box center [258, 369] width 29 height 25
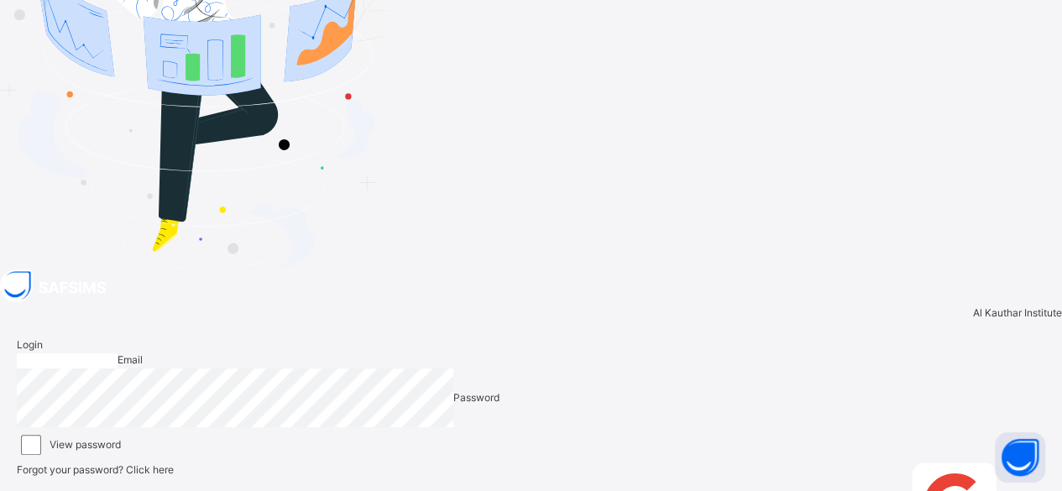
scroll to position [5, 0]
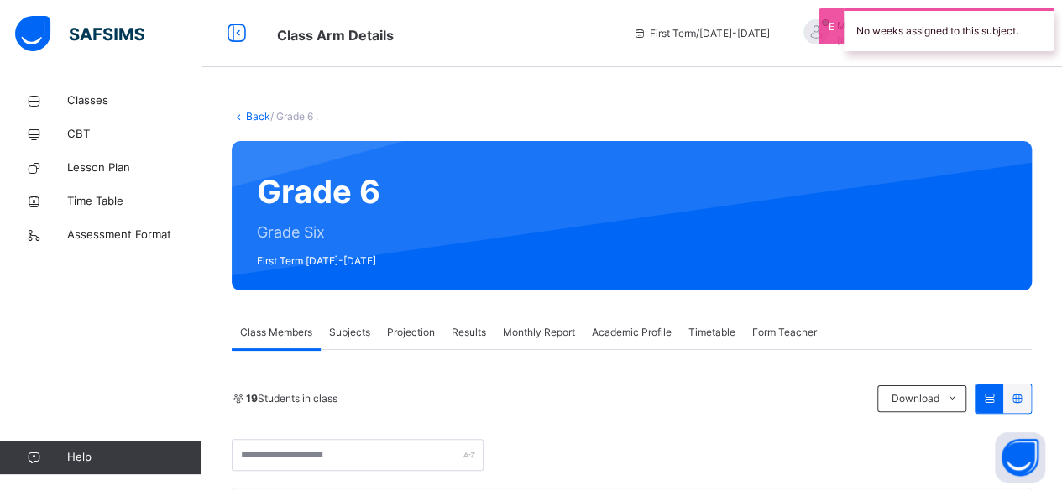
click at [402, 333] on span "Projection" at bounding box center [411, 332] width 48 height 15
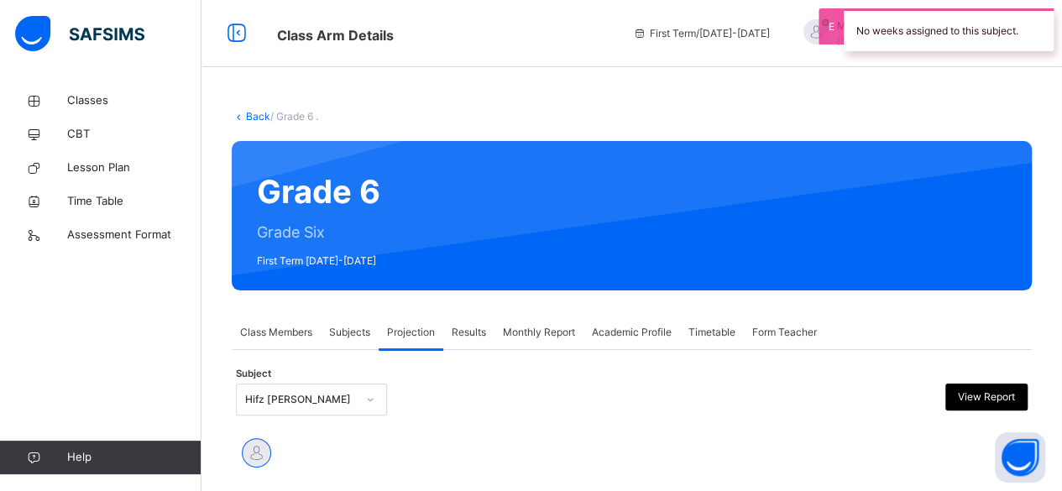
scroll to position [238, 0]
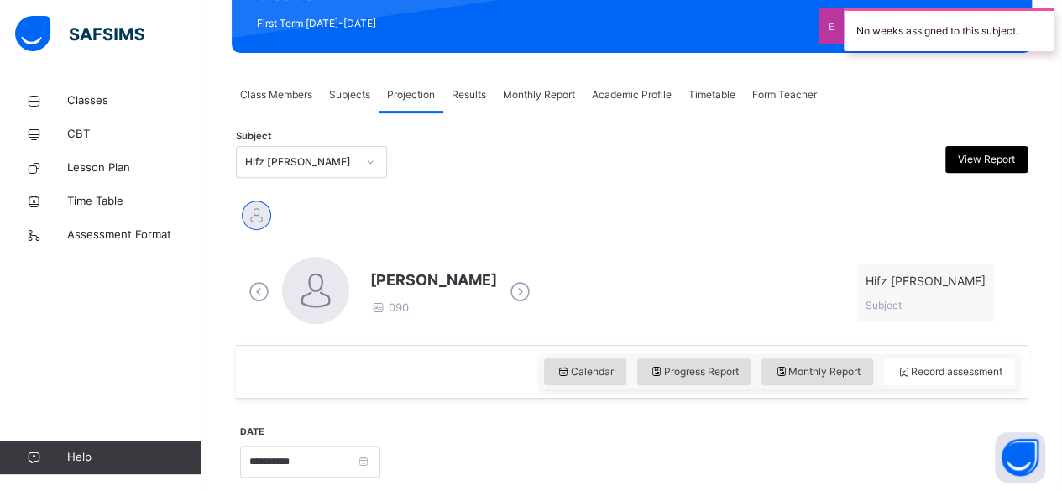
click at [506, 297] on icon at bounding box center [519, 291] width 29 height 25
click at [262, 285] on icon at bounding box center [258, 291] width 29 height 25
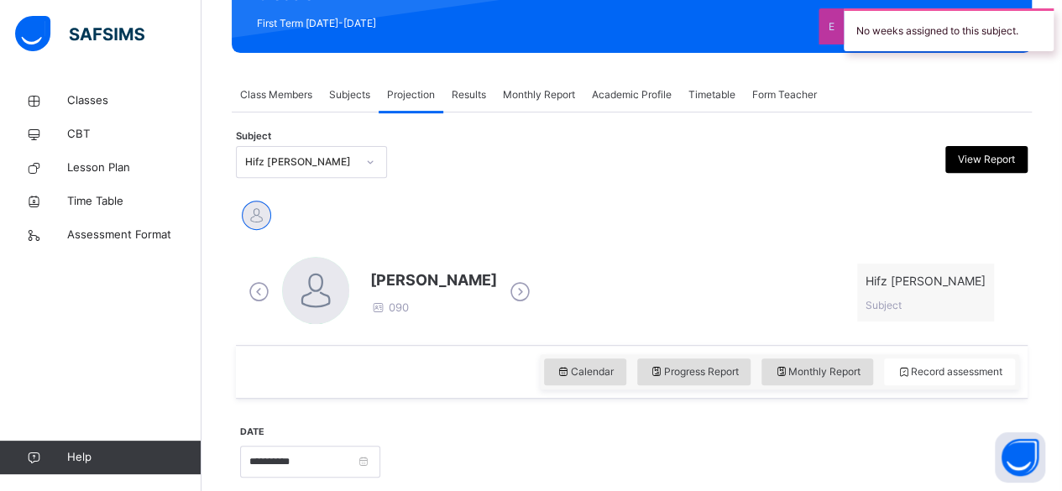
click at [262, 285] on icon at bounding box center [258, 291] width 29 height 25
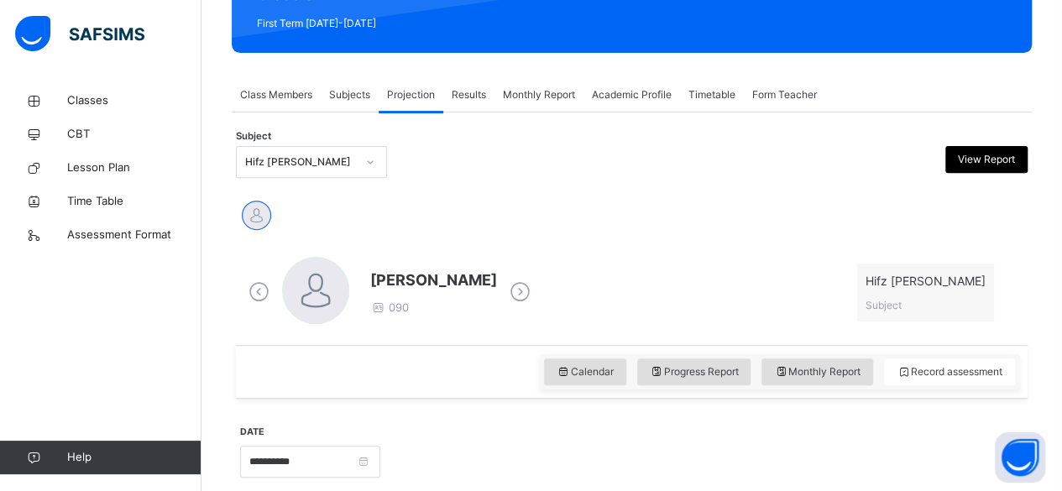
click at [262, 285] on icon at bounding box center [258, 291] width 29 height 25
click at [324, 178] on div "Subject Hifz Jeem View Report" at bounding box center [631, 162] width 791 height 49
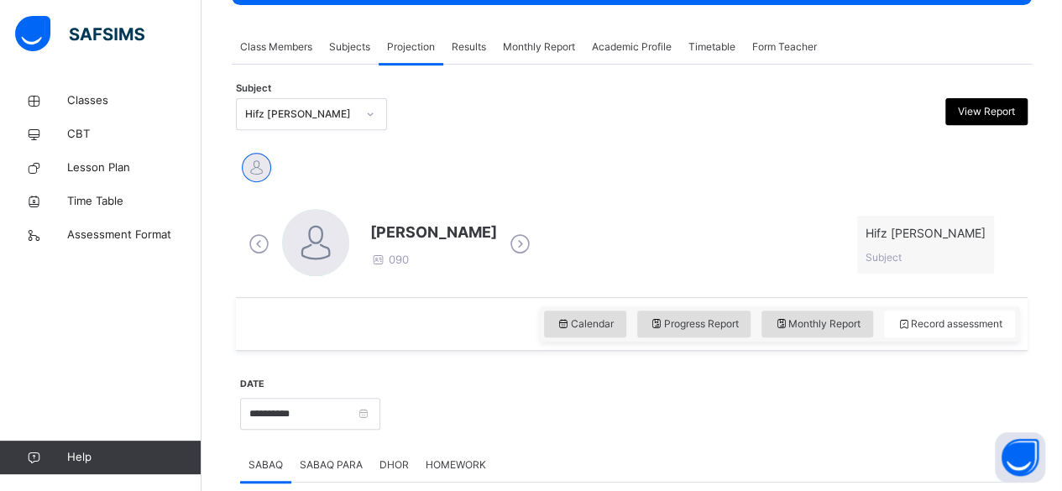
scroll to position [232, 0]
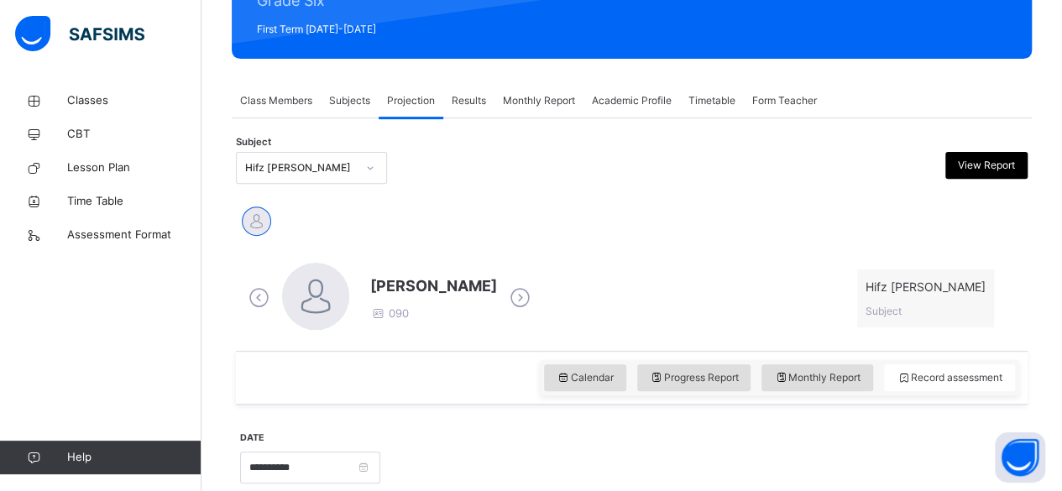
click at [522, 294] on icon at bounding box center [519, 297] width 29 height 25
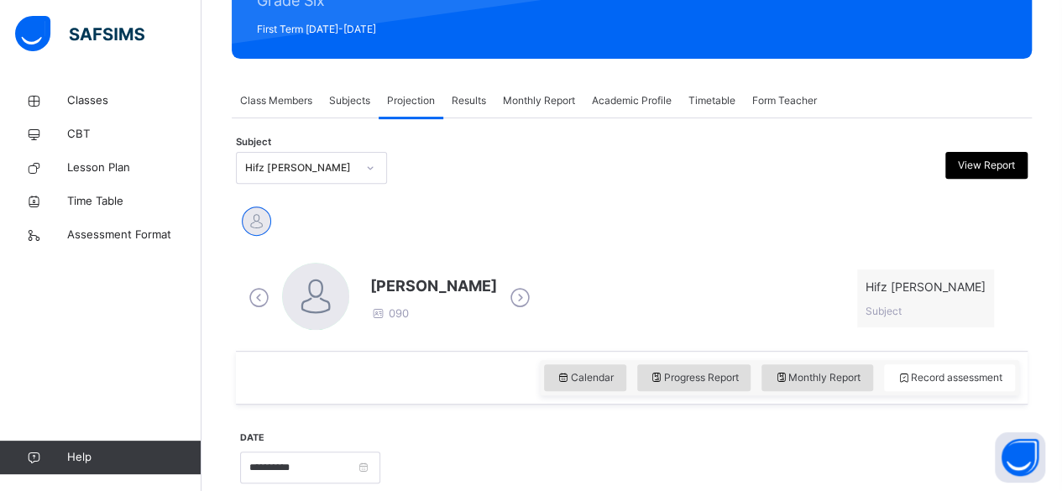
click at [522, 294] on icon at bounding box center [519, 297] width 29 height 25
click at [290, 290] on div at bounding box center [315, 296] width 67 height 67
click at [264, 306] on icon at bounding box center [258, 297] width 29 height 25
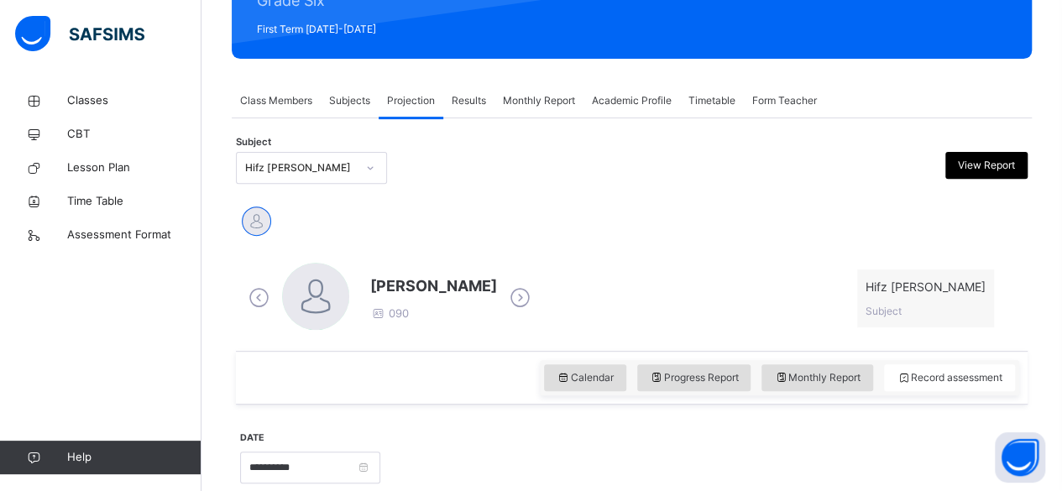
click at [264, 306] on icon at bounding box center [258, 297] width 29 height 25
